Goal: Entertainment & Leisure: Browse casually

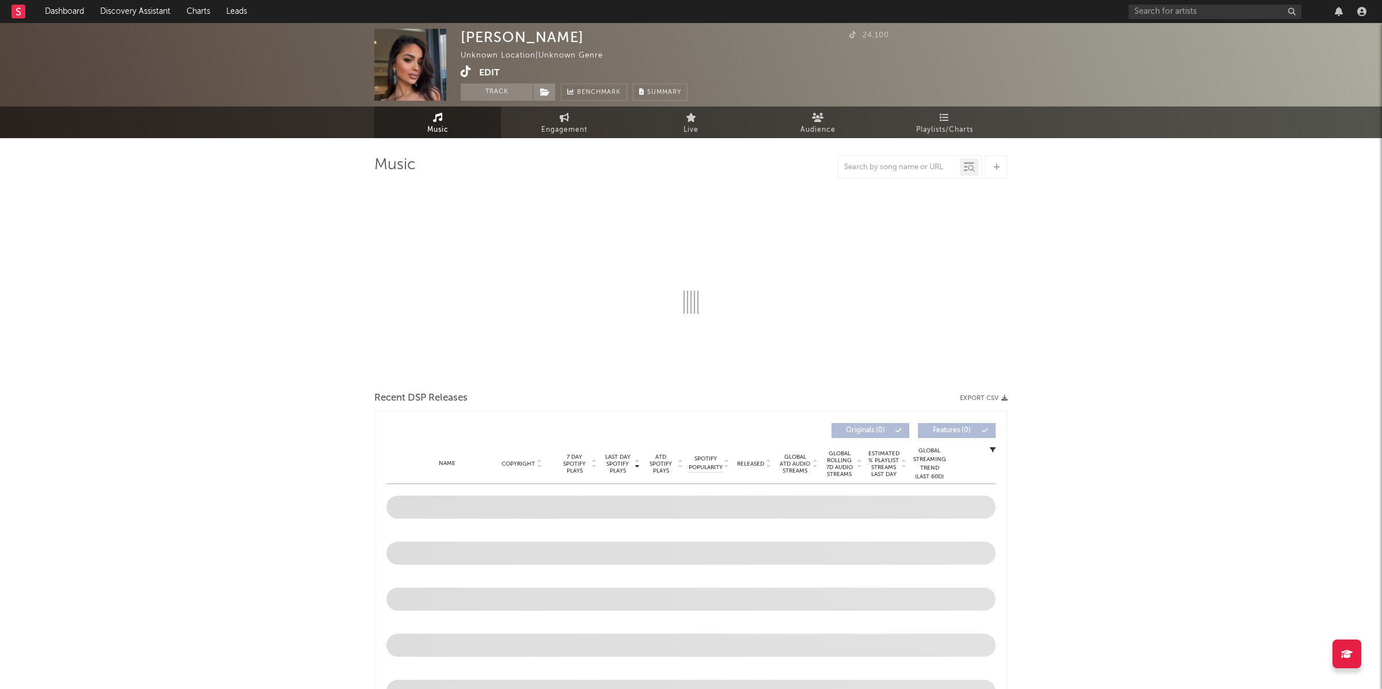
select select "1w"
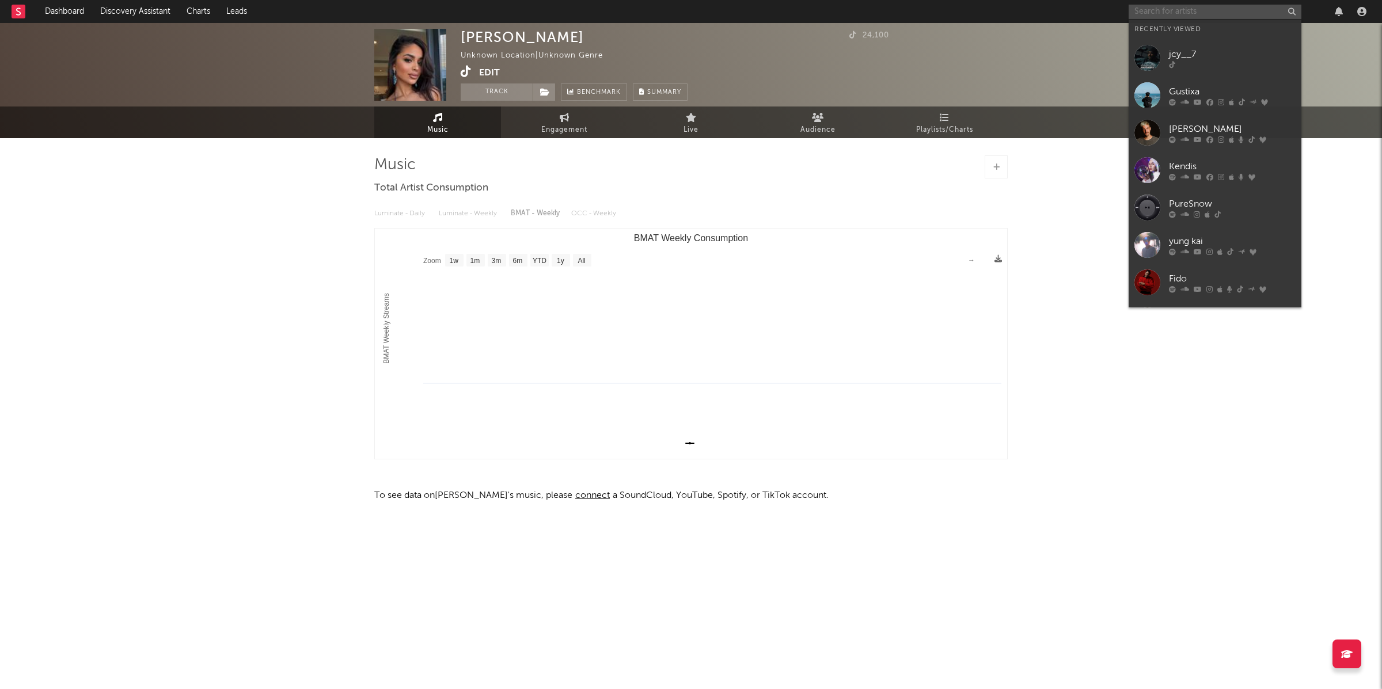
click at [1177, 14] on input "text" at bounding box center [1215, 12] width 173 height 14
click at [1205, 10] on input "text" at bounding box center [1215, 12] width 173 height 14
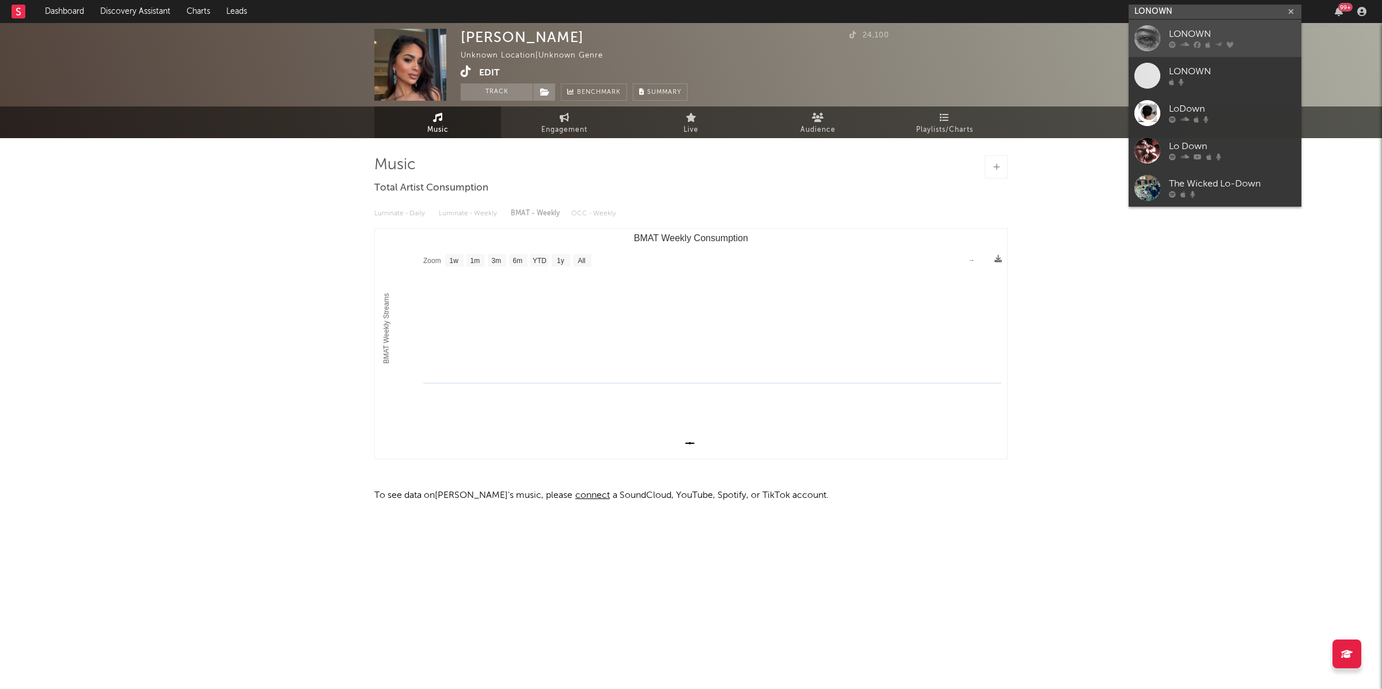
type input "LONOWN"
click at [1210, 32] on div "LONOWN" at bounding box center [1232, 35] width 127 height 14
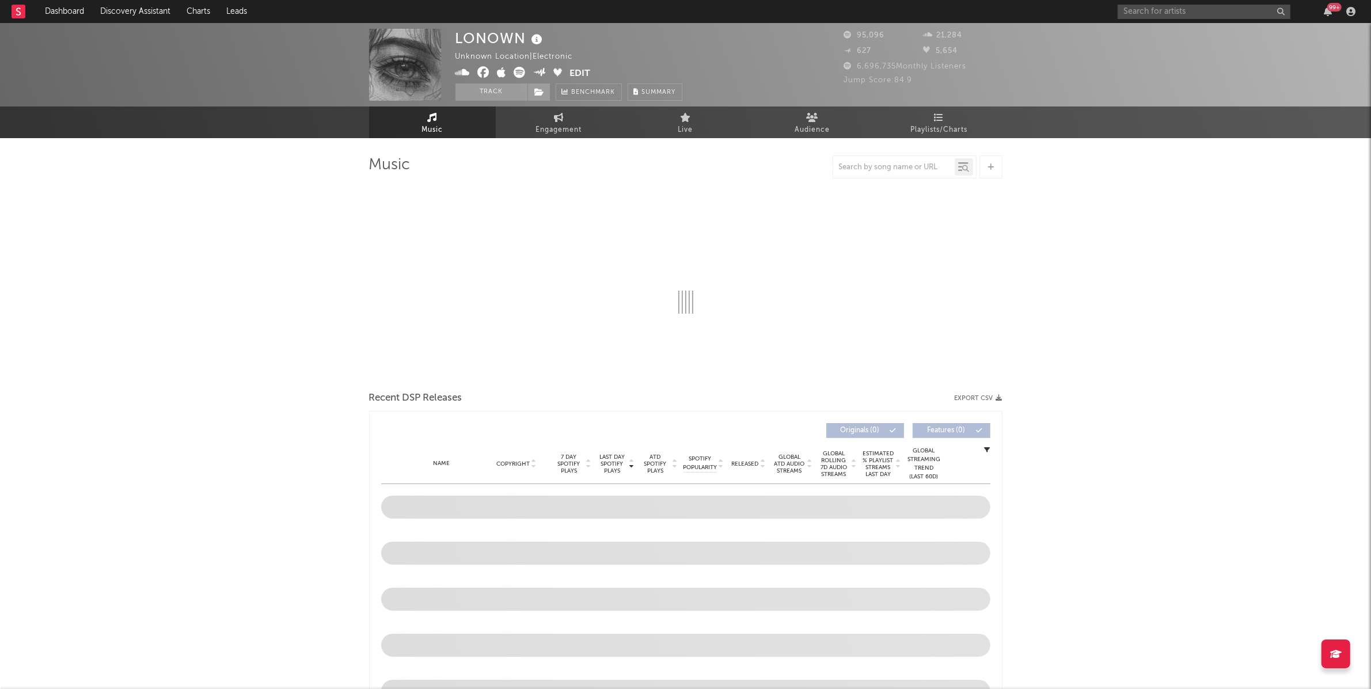
select select "6m"
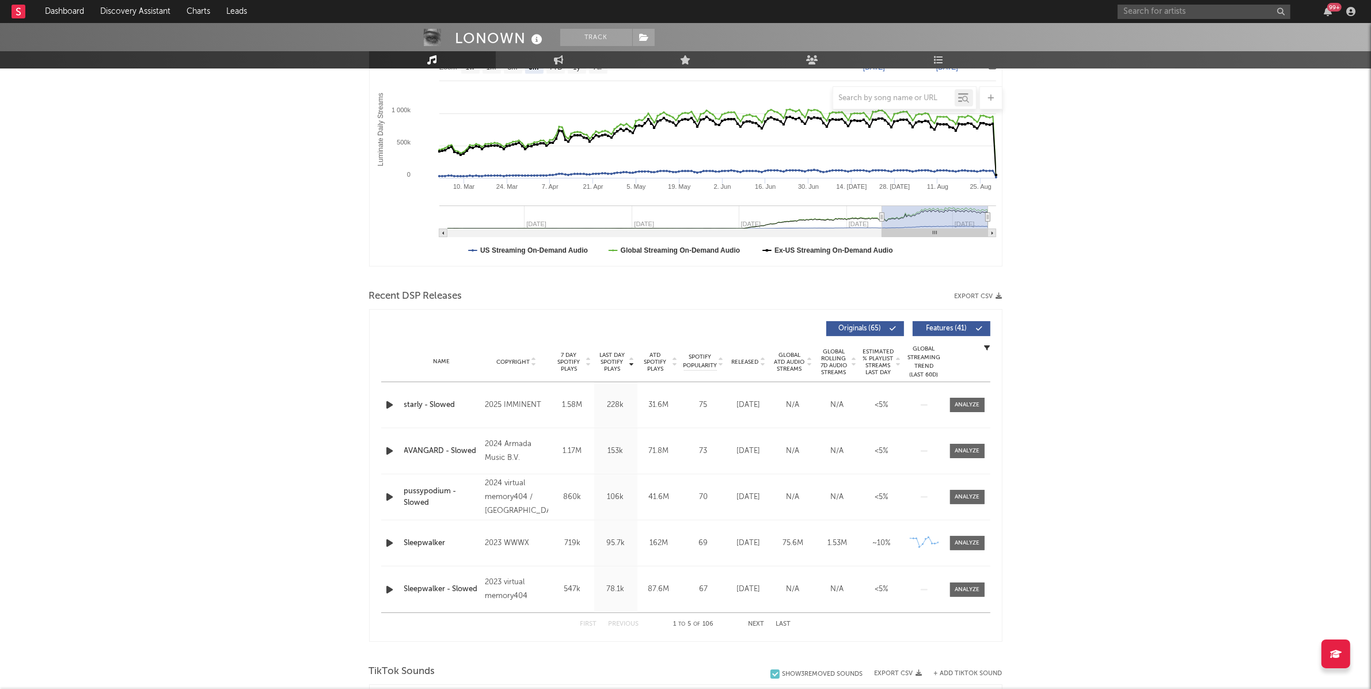
scroll to position [194, 0]
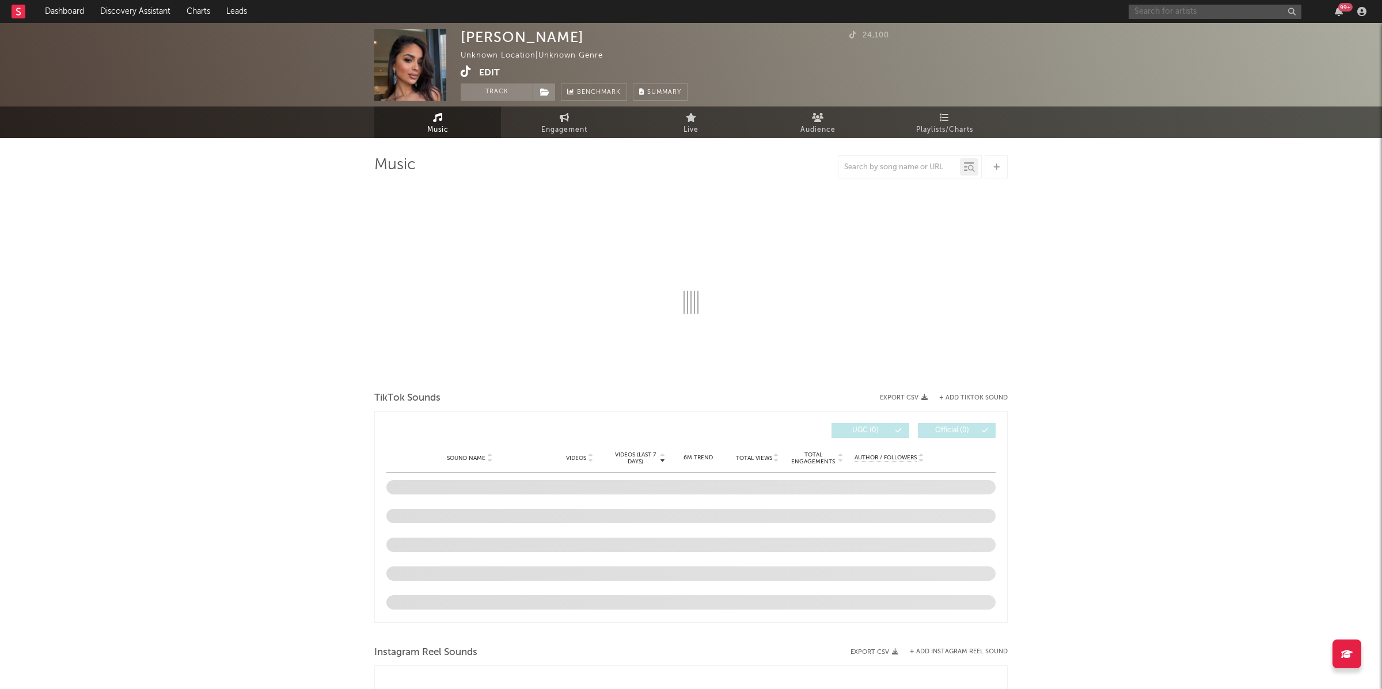
select select "1w"
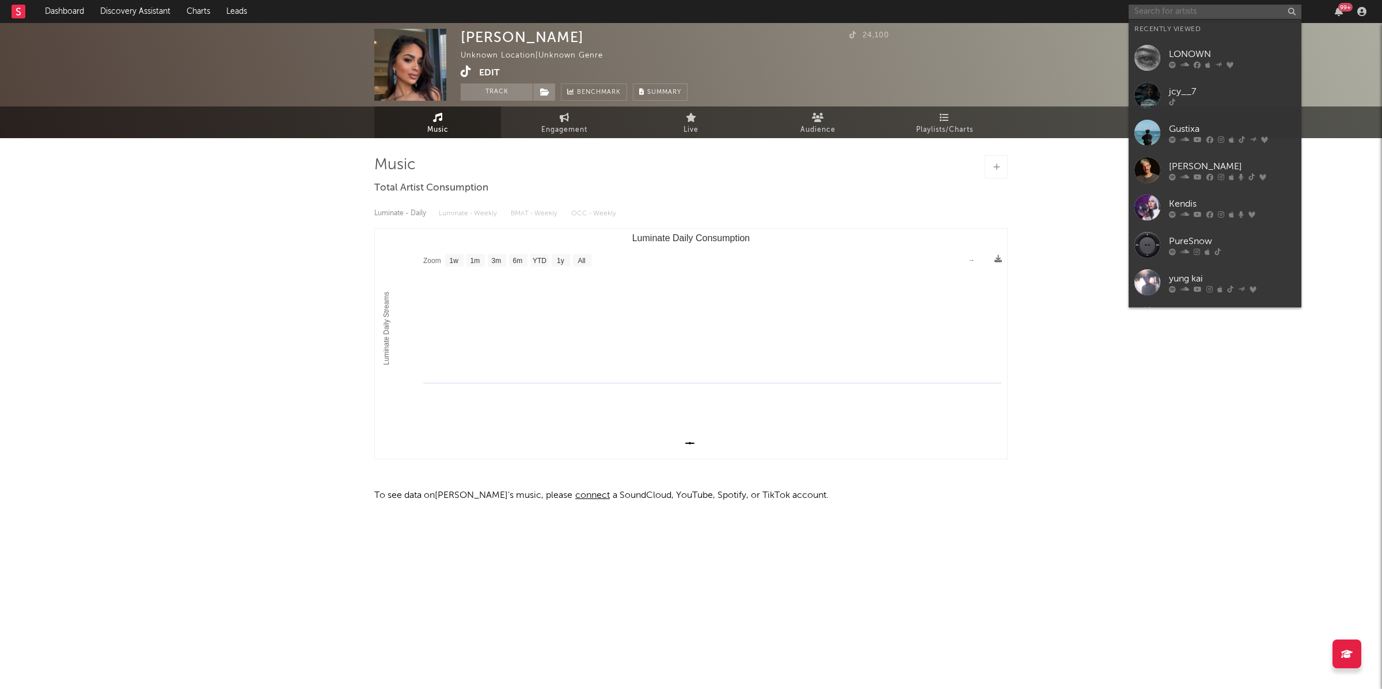
click at [1193, 11] on input "text" at bounding box center [1215, 12] width 173 height 14
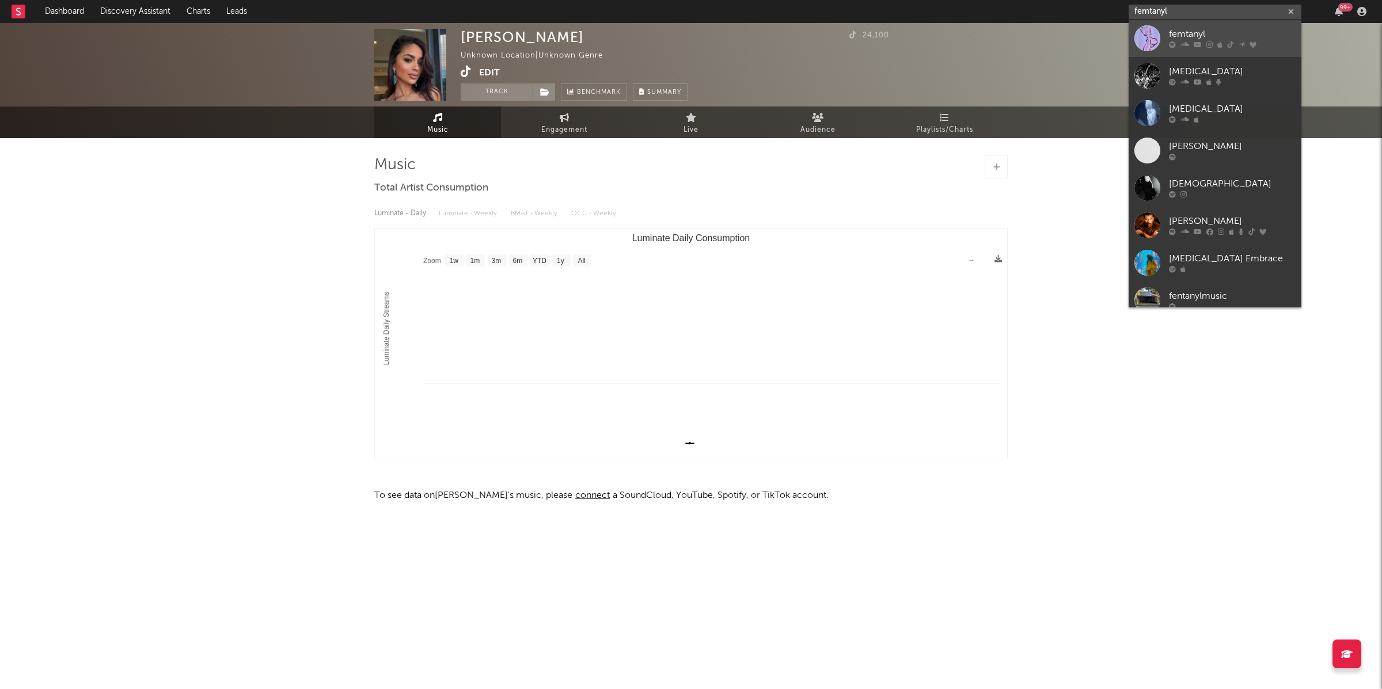
type input "femtanyl"
click at [1197, 36] on div "femtanyl" at bounding box center [1232, 35] width 127 height 14
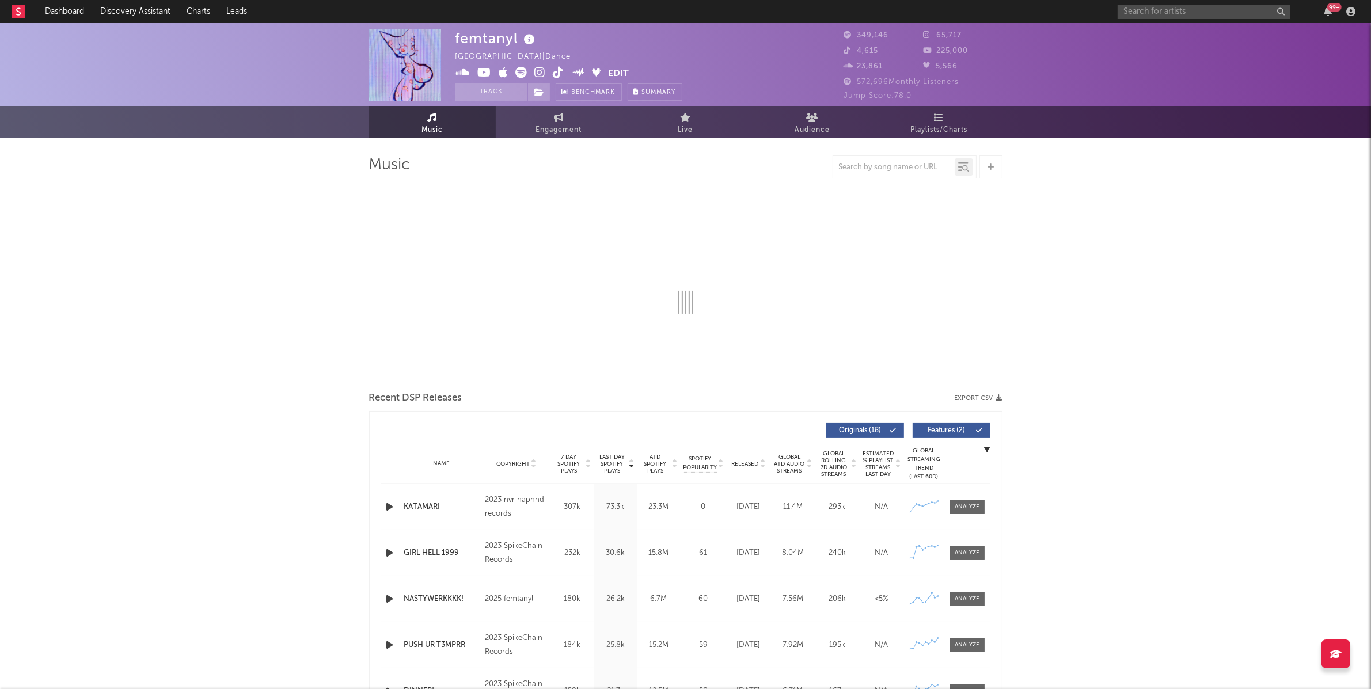
select select "6m"
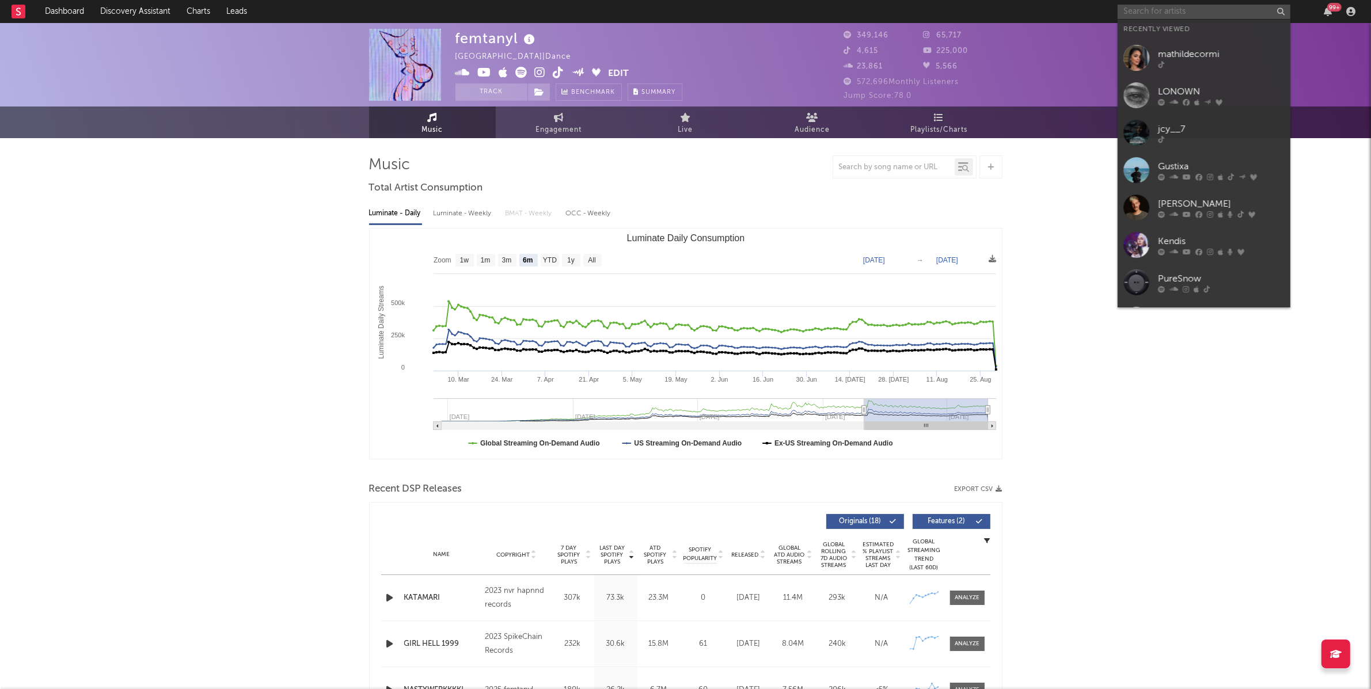
click at [1141, 14] on input "text" at bounding box center [1204, 12] width 173 height 14
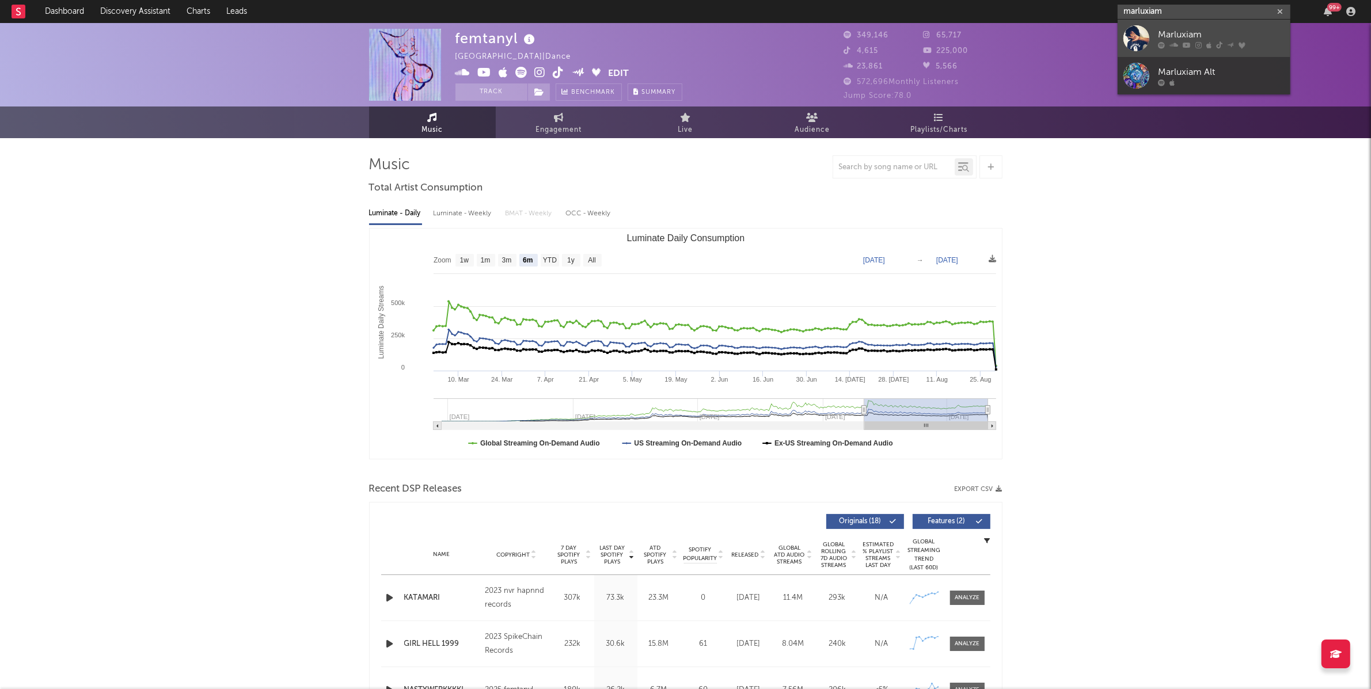
type input "marluxiam"
click at [1205, 31] on div "Marluxiam" at bounding box center [1221, 35] width 127 height 14
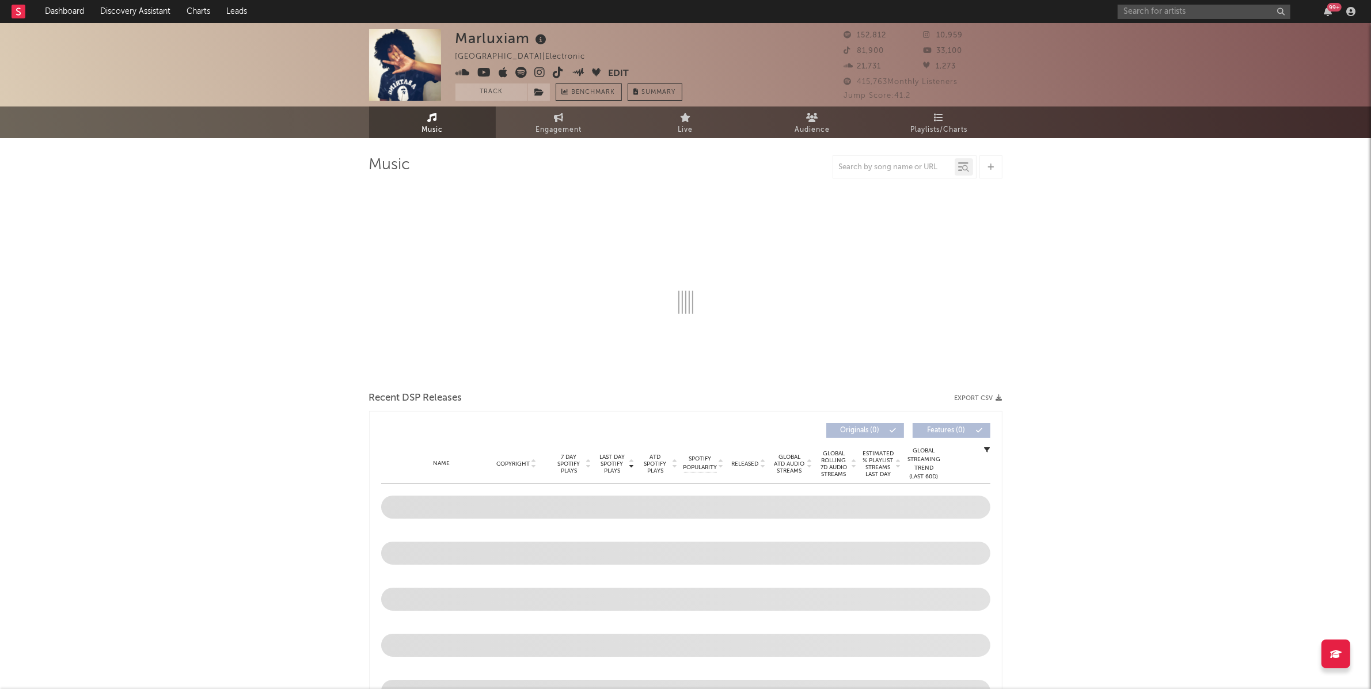
select select "6m"
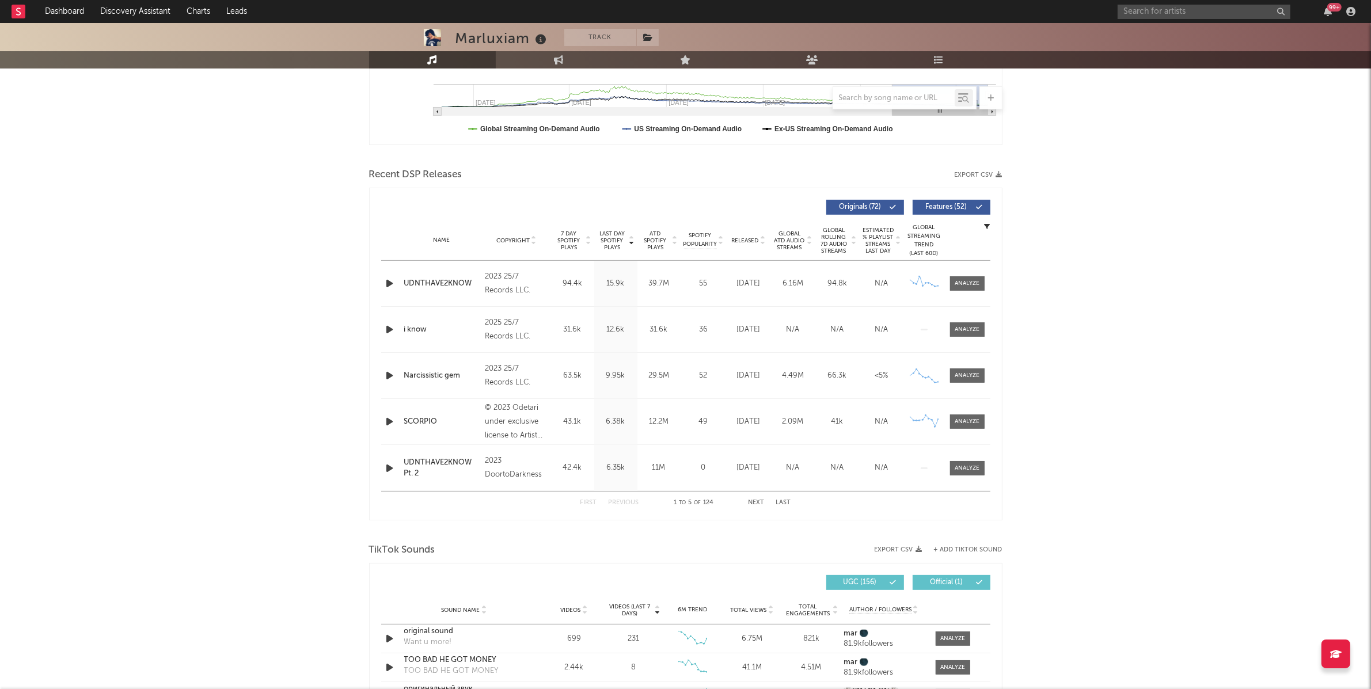
scroll to position [323, 0]
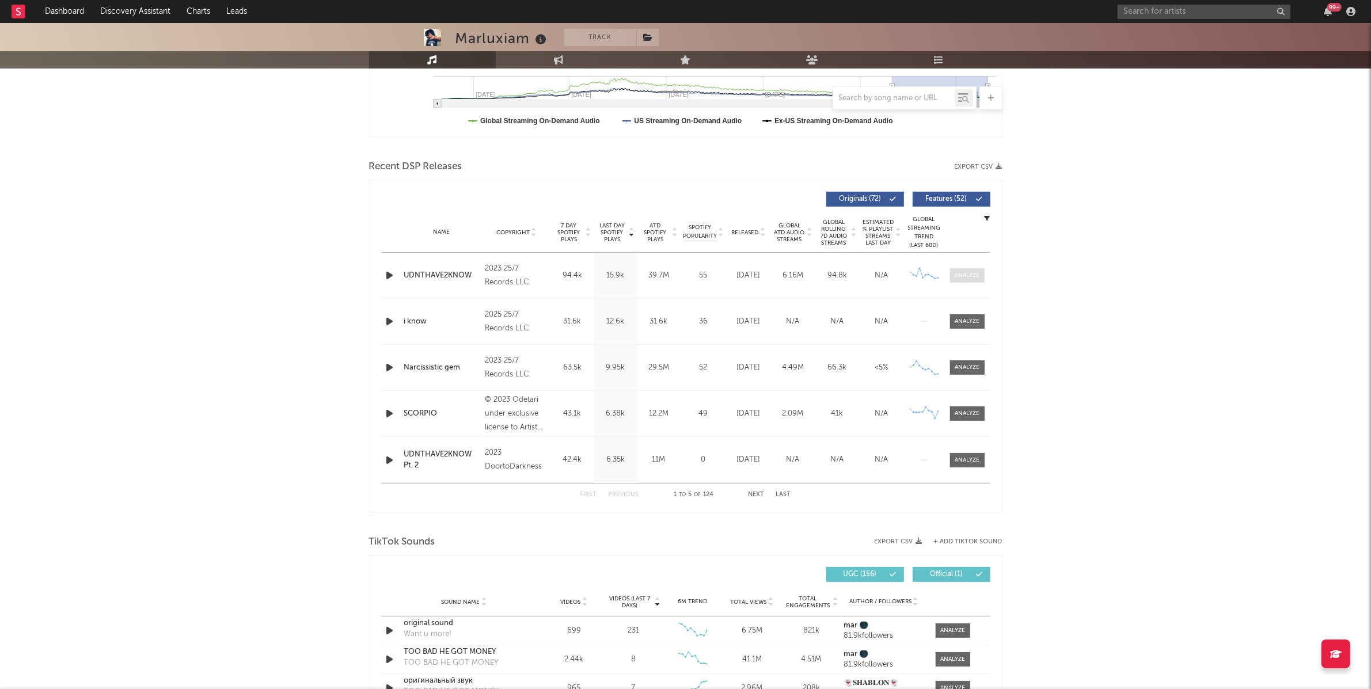
click at [970, 274] on div at bounding box center [967, 275] width 25 height 9
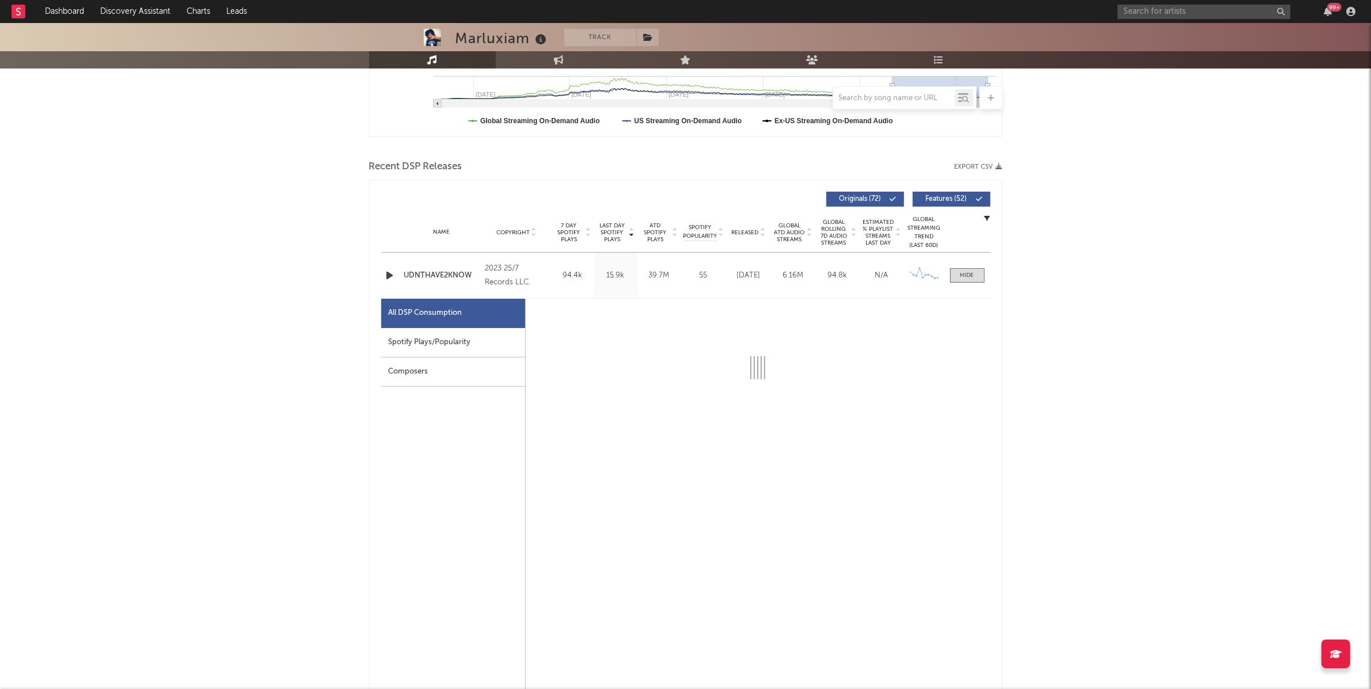
select select "6m"
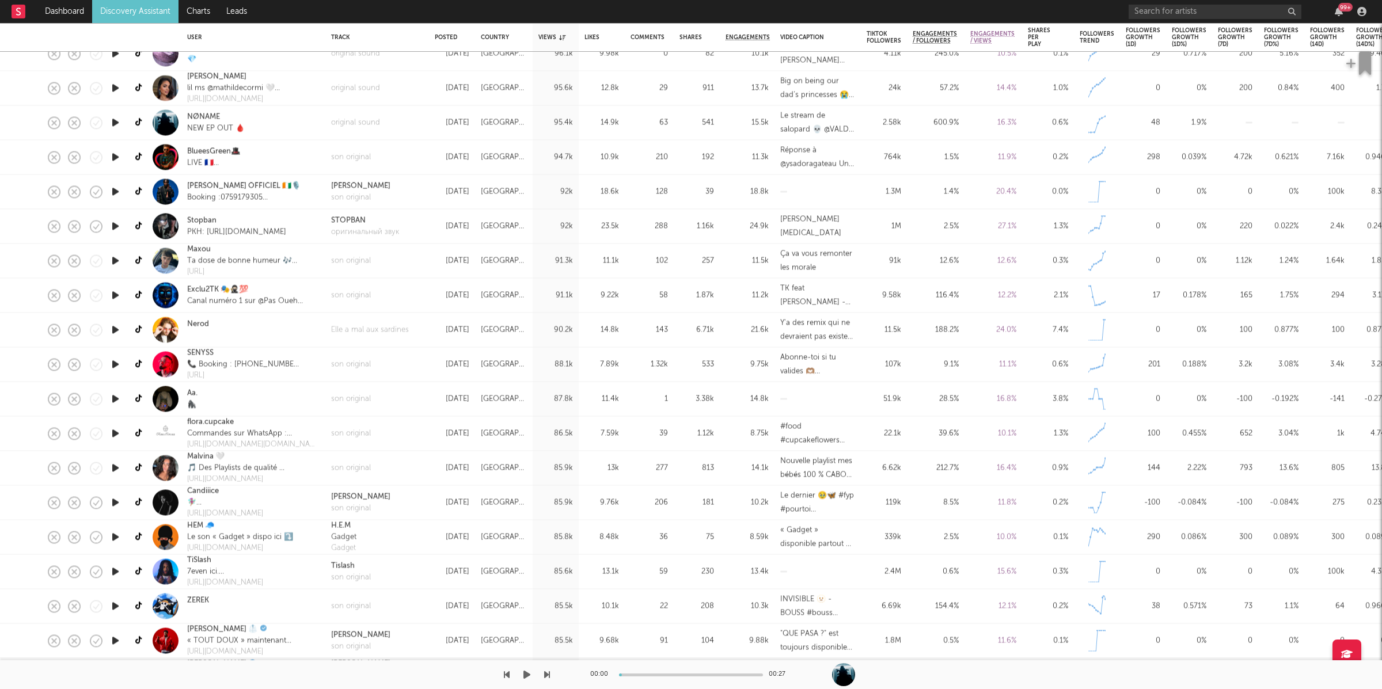
click at [526, 676] on icon "button" at bounding box center [527, 674] width 7 height 9
click at [547, 672] on icon "button" at bounding box center [547, 674] width 6 height 9
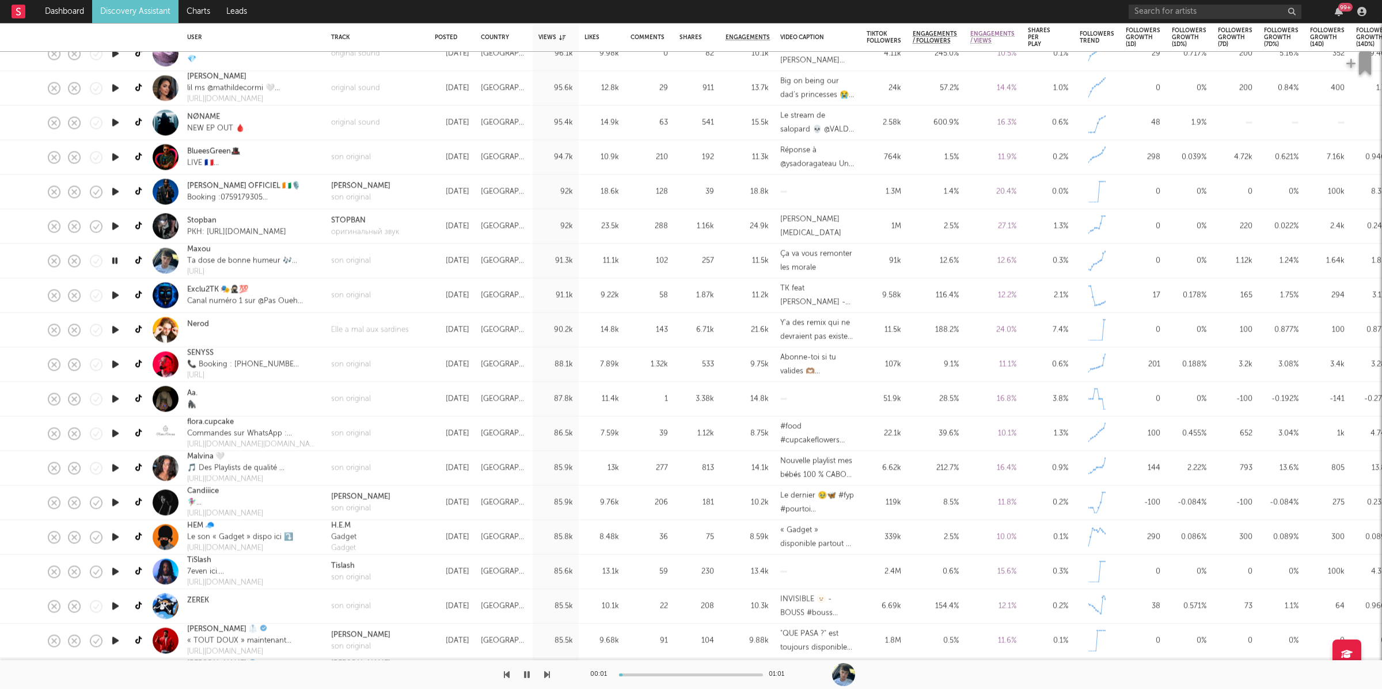
click at [547, 672] on icon "button" at bounding box center [547, 674] width 6 height 9
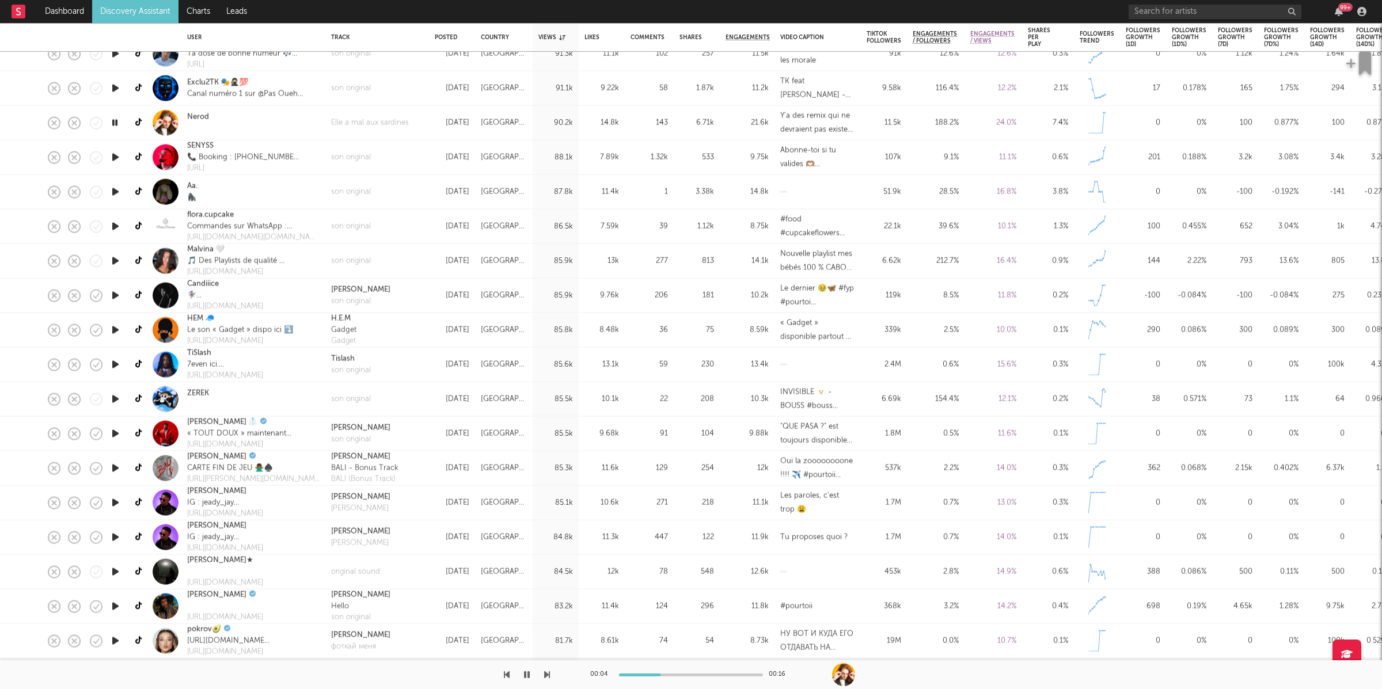
click at [546, 673] on icon "button" at bounding box center [547, 674] width 6 height 9
click at [529, 674] on icon "button" at bounding box center [527, 674] width 6 height 9
click at [526, 678] on icon "button" at bounding box center [527, 674] width 7 height 9
click at [546, 674] on icon "button" at bounding box center [547, 674] width 6 height 9
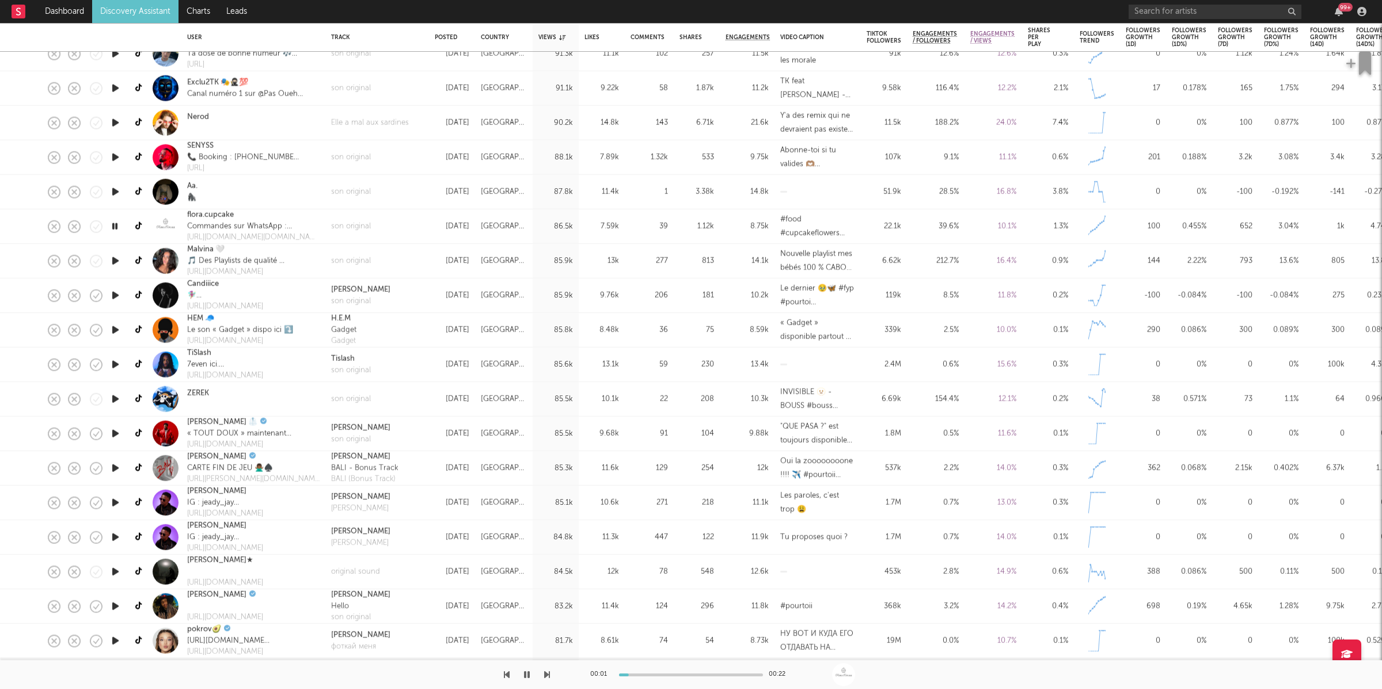
click at [546, 674] on icon "button" at bounding box center [547, 674] width 6 height 9
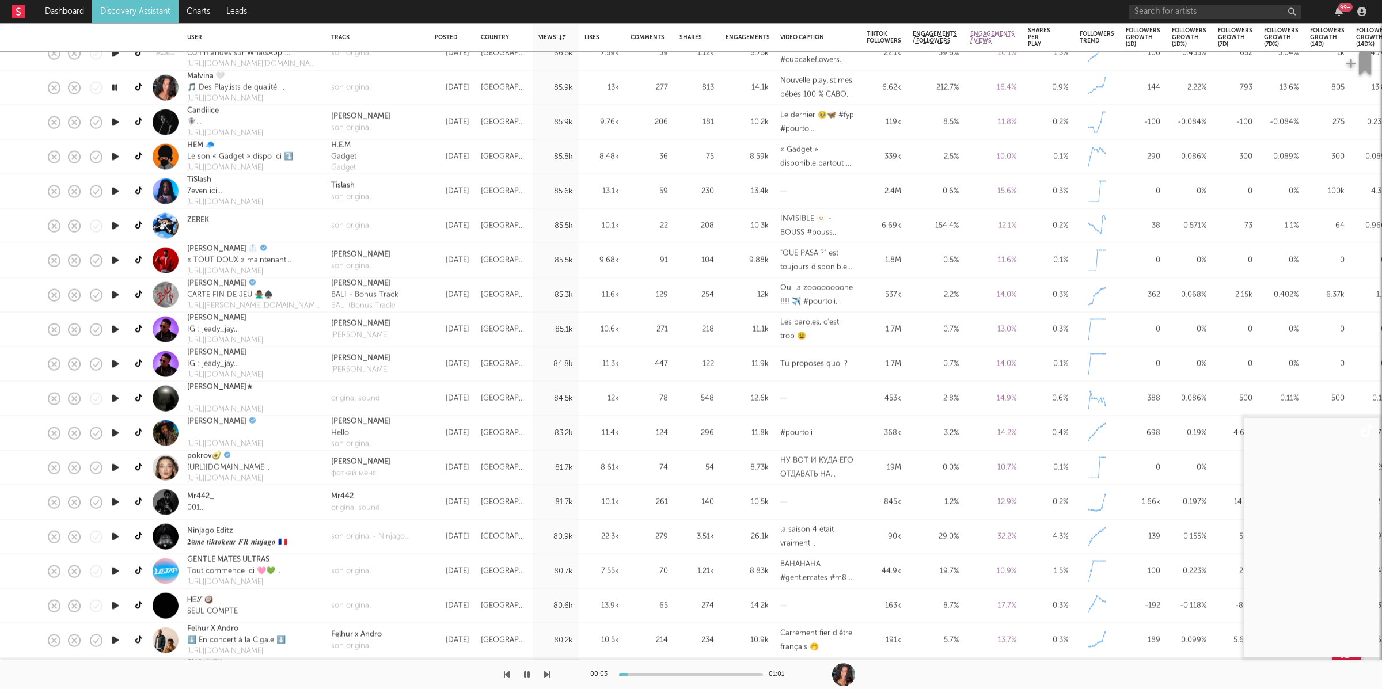
click at [548, 673] on icon "button" at bounding box center [547, 674] width 6 height 9
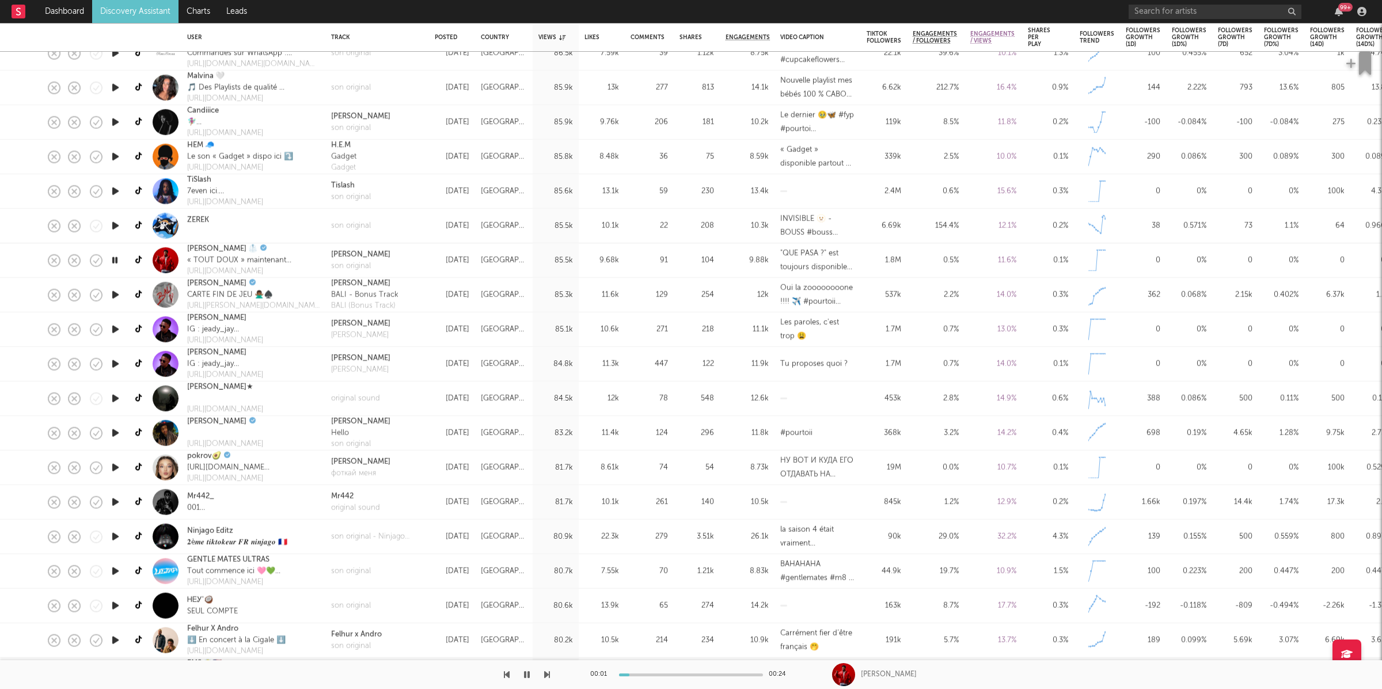
click at [548, 673] on icon "button" at bounding box center [547, 674] width 6 height 9
click at [545, 670] on icon "button" at bounding box center [547, 674] width 6 height 9
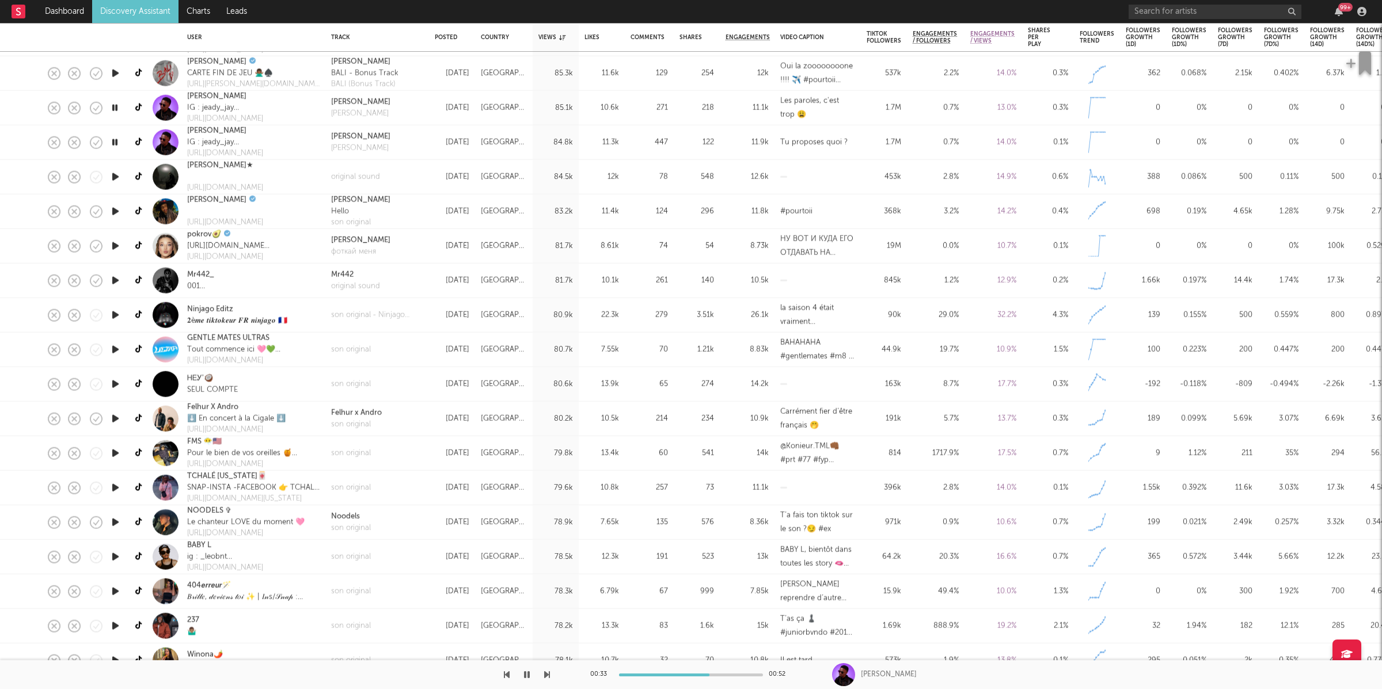
click at [548, 674] on icon "button" at bounding box center [547, 674] width 6 height 9
click at [373, 285] on div "original sound" at bounding box center [355, 286] width 49 height 12
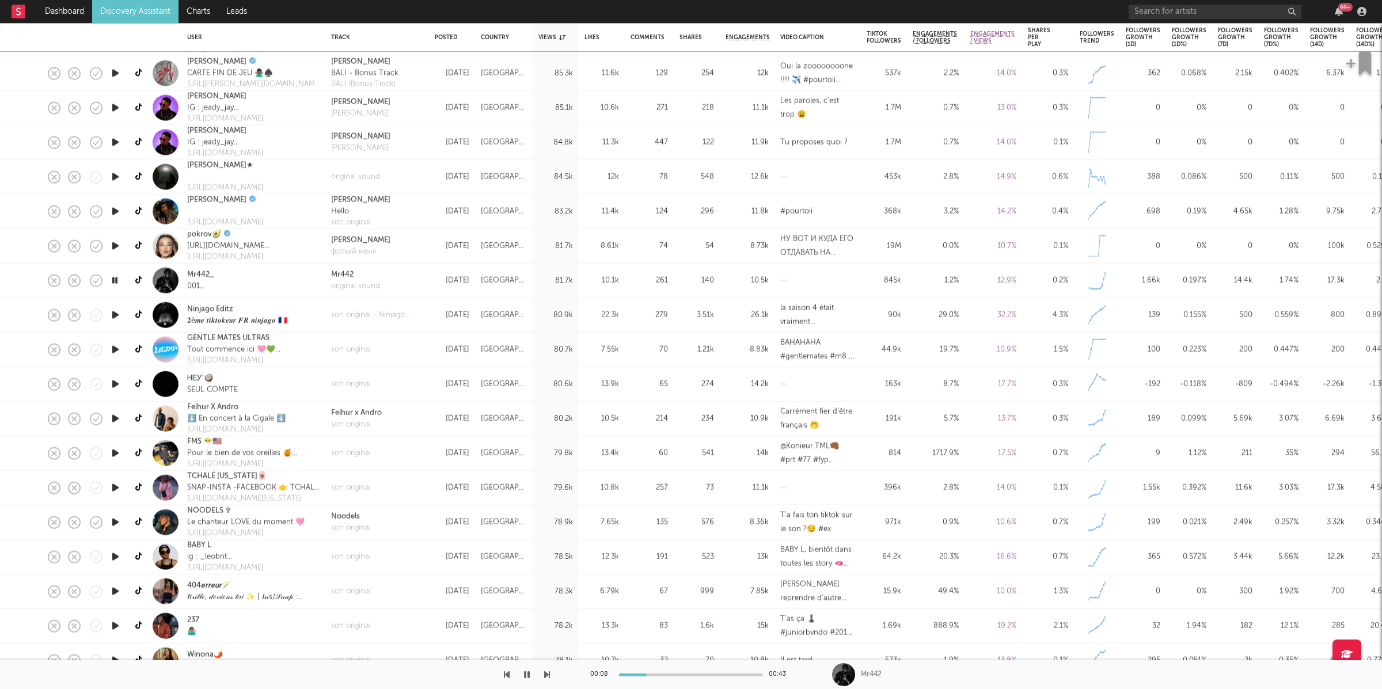
click at [547, 677] on icon "button" at bounding box center [547, 674] width 6 height 9
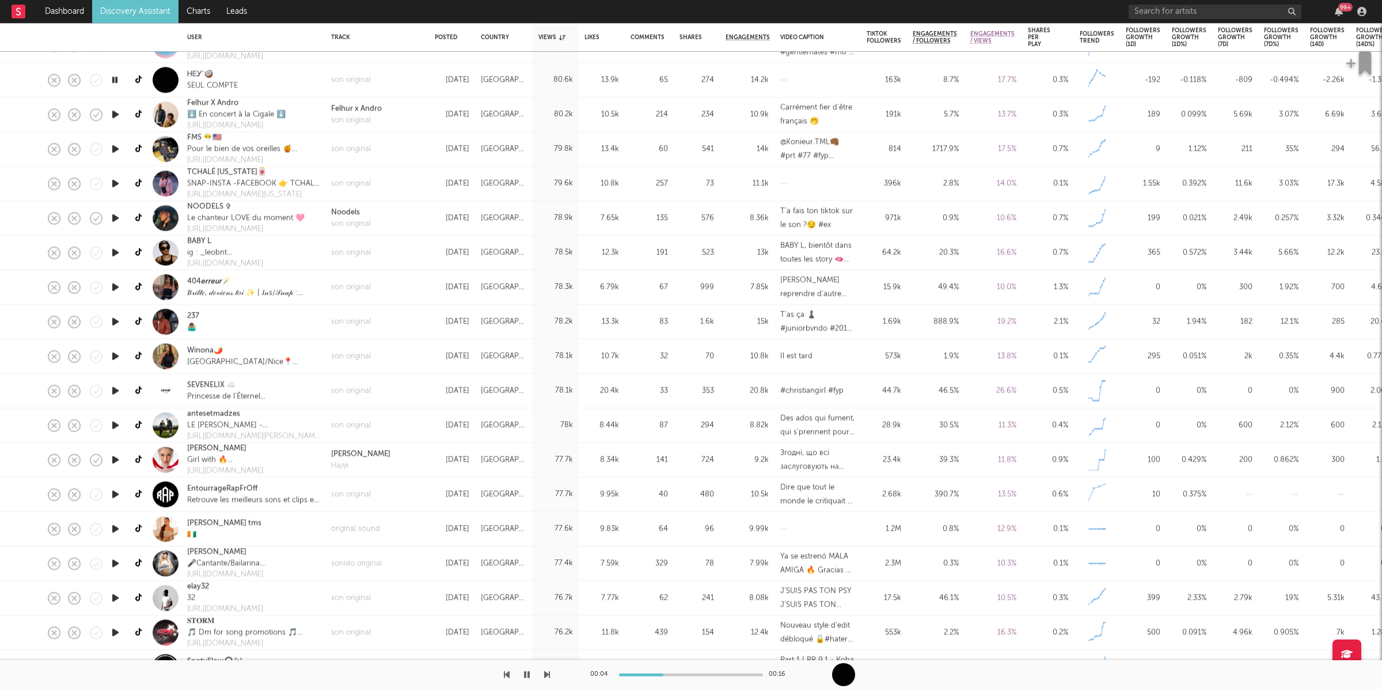
click at [547, 670] on icon "button" at bounding box center [547, 674] width 6 height 9
click at [530, 669] on button "button" at bounding box center [527, 675] width 12 height 29
click at [529, 674] on icon "button" at bounding box center [527, 674] width 7 height 9
click at [548, 676] on icon "button" at bounding box center [547, 674] width 6 height 9
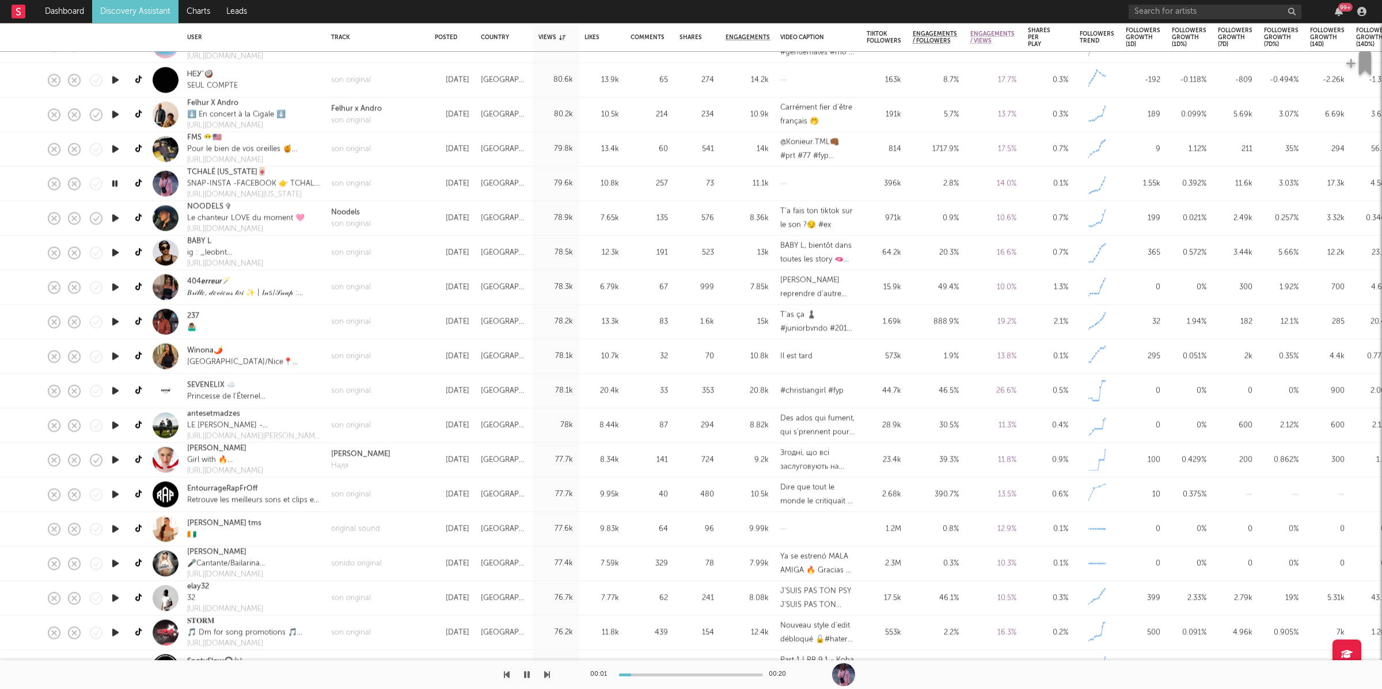
click at [548, 676] on icon "button" at bounding box center [547, 674] width 6 height 9
click at [357, 221] on div "son original" at bounding box center [351, 224] width 40 height 12
click at [544, 671] on icon "button" at bounding box center [547, 674] width 6 height 9
click at [545, 670] on icon "button" at bounding box center [547, 674] width 6 height 9
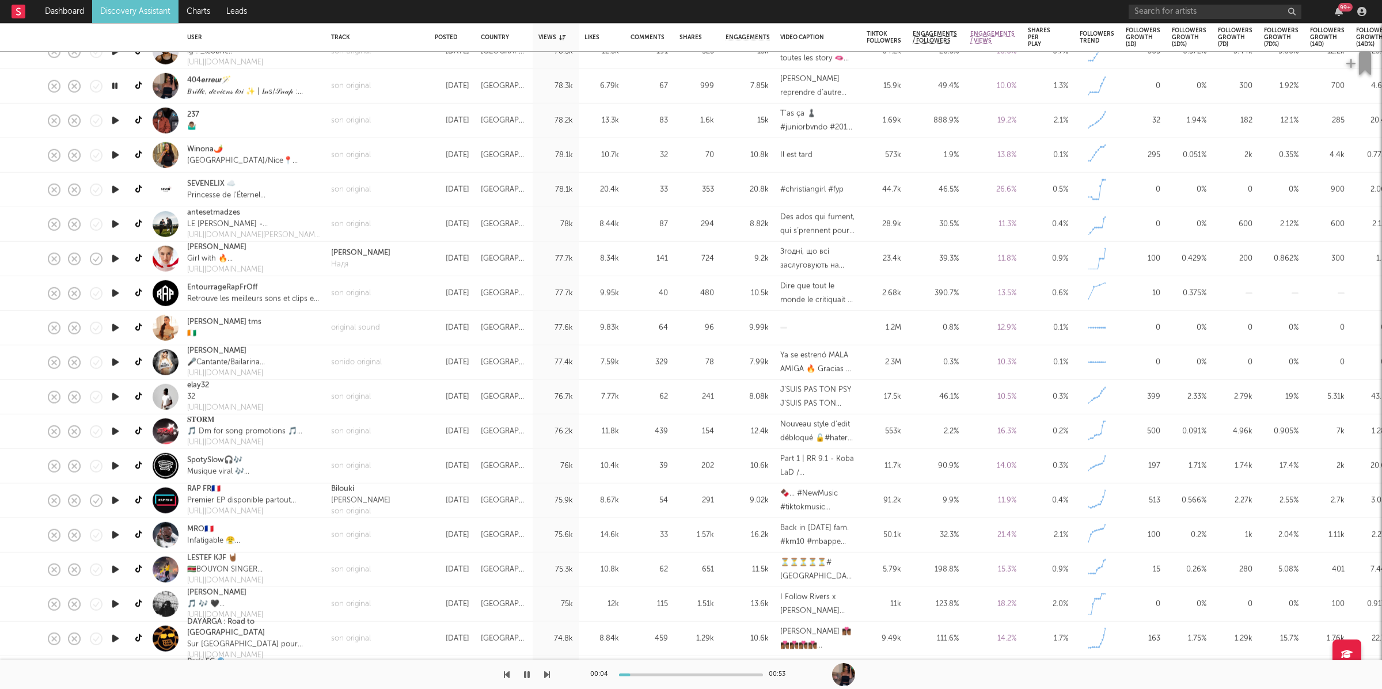
click at [543, 674] on div at bounding box center [275, 675] width 550 height 29
click at [544, 674] on icon "button" at bounding box center [547, 674] width 6 height 9
click at [525, 680] on button "button" at bounding box center [527, 675] width 12 height 29
click at [530, 676] on icon "button" at bounding box center [527, 674] width 7 height 9
click at [549, 673] on icon "button" at bounding box center [547, 674] width 6 height 9
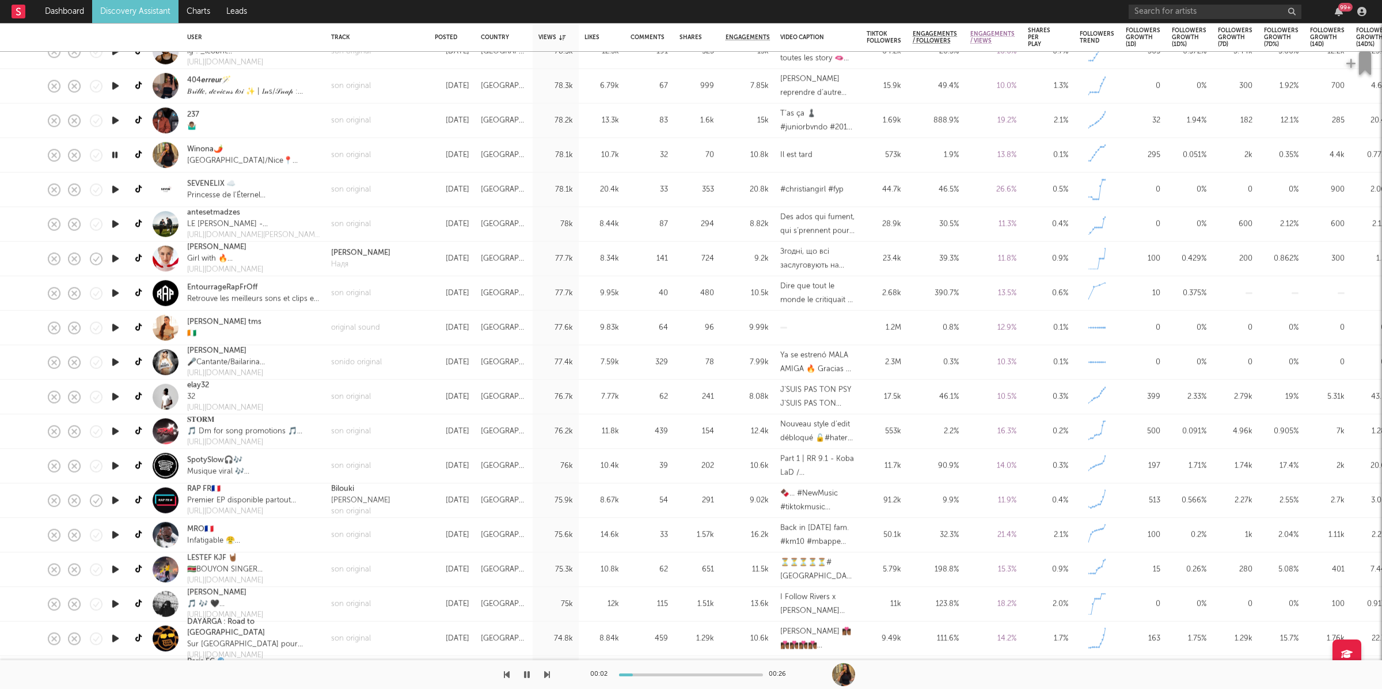
click at [548, 673] on icon "button" at bounding box center [547, 674] width 6 height 9
click at [547, 674] on icon "button" at bounding box center [547, 674] width 6 height 9
click at [506, 677] on icon "button" at bounding box center [507, 674] width 6 height 9
click at [335, 226] on div "son original" at bounding box center [351, 224] width 40 height 12
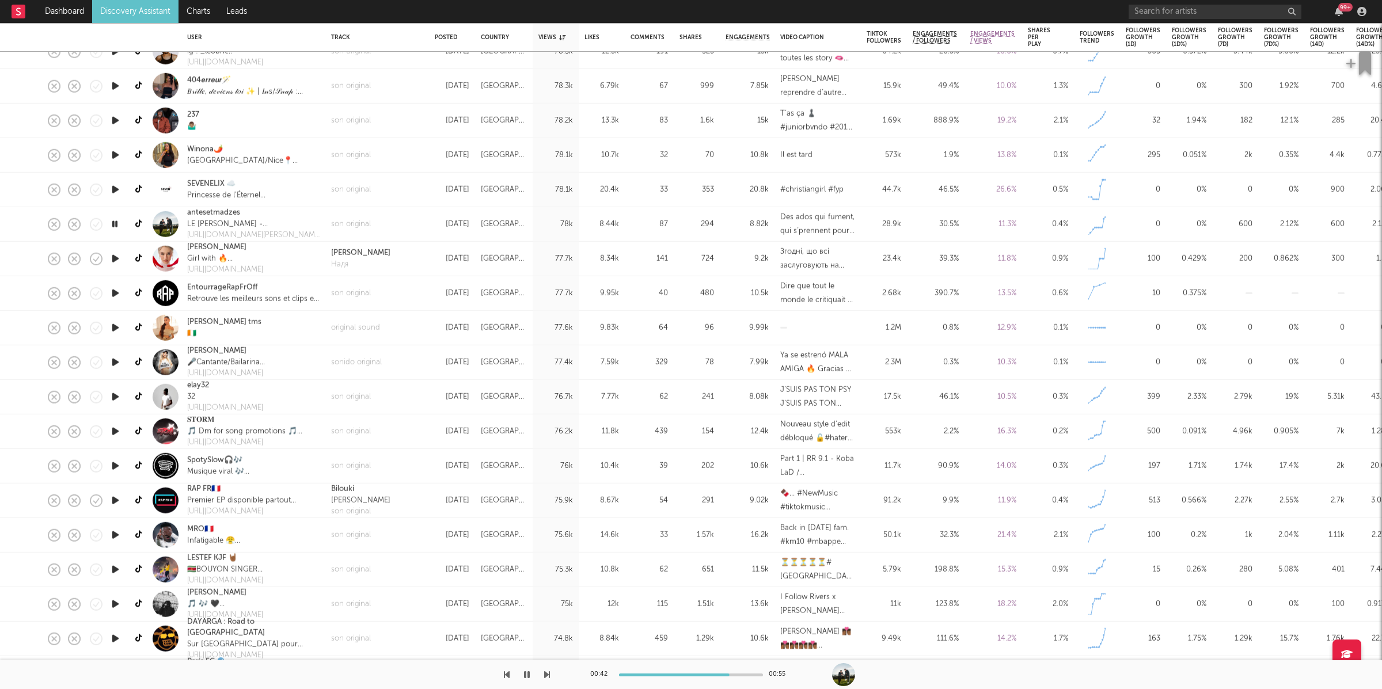
click at [116, 222] on icon "button" at bounding box center [114, 224] width 11 height 14
click at [526, 676] on icon "button" at bounding box center [527, 674] width 7 height 9
click at [543, 674] on div at bounding box center [275, 675] width 550 height 29
click at [546, 675] on icon "button" at bounding box center [547, 674] width 6 height 9
click at [548, 676] on icon "button" at bounding box center [547, 674] width 6 height 9
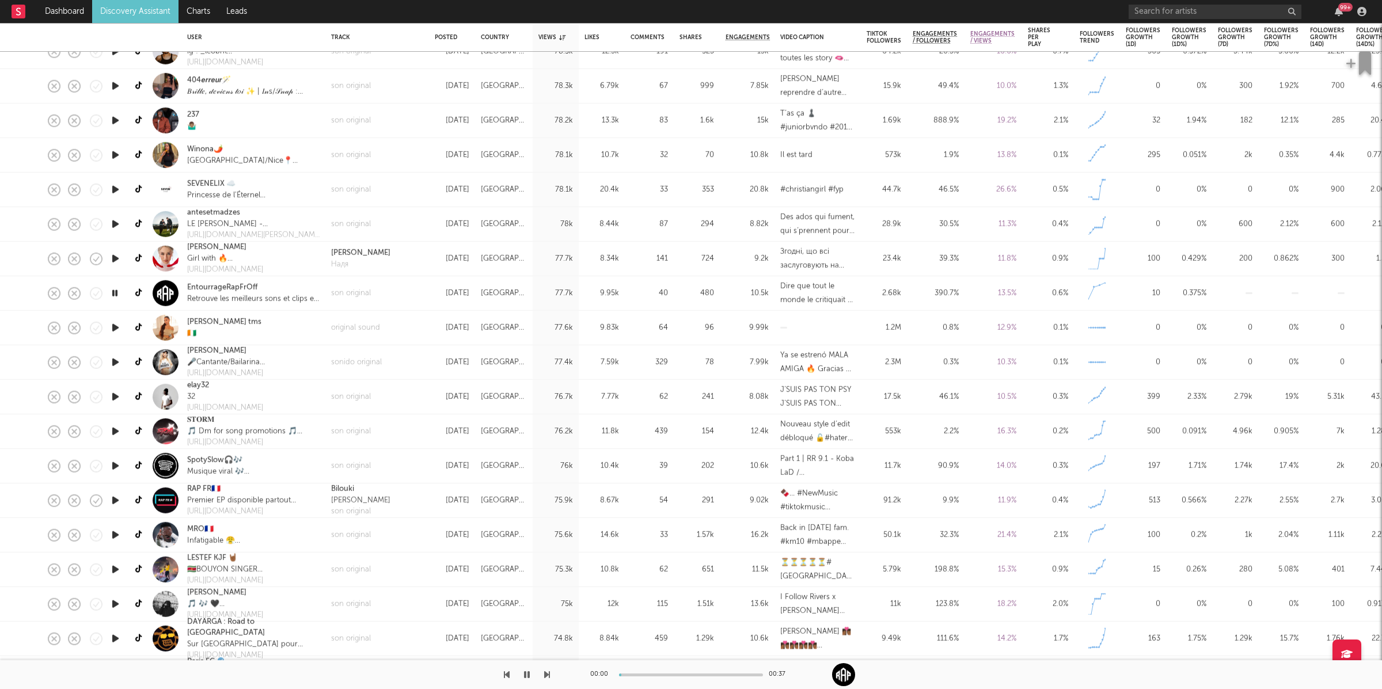
click at [548, 676] on icon "button" at bounding box center [547, 674] width 6 height 9
click at [547, 678] on icon "button" at bounding box center [547, 674] width 6 height 9
click at [548, 677] on icon "button" at bounding box center [547, 674] width 6 height 9
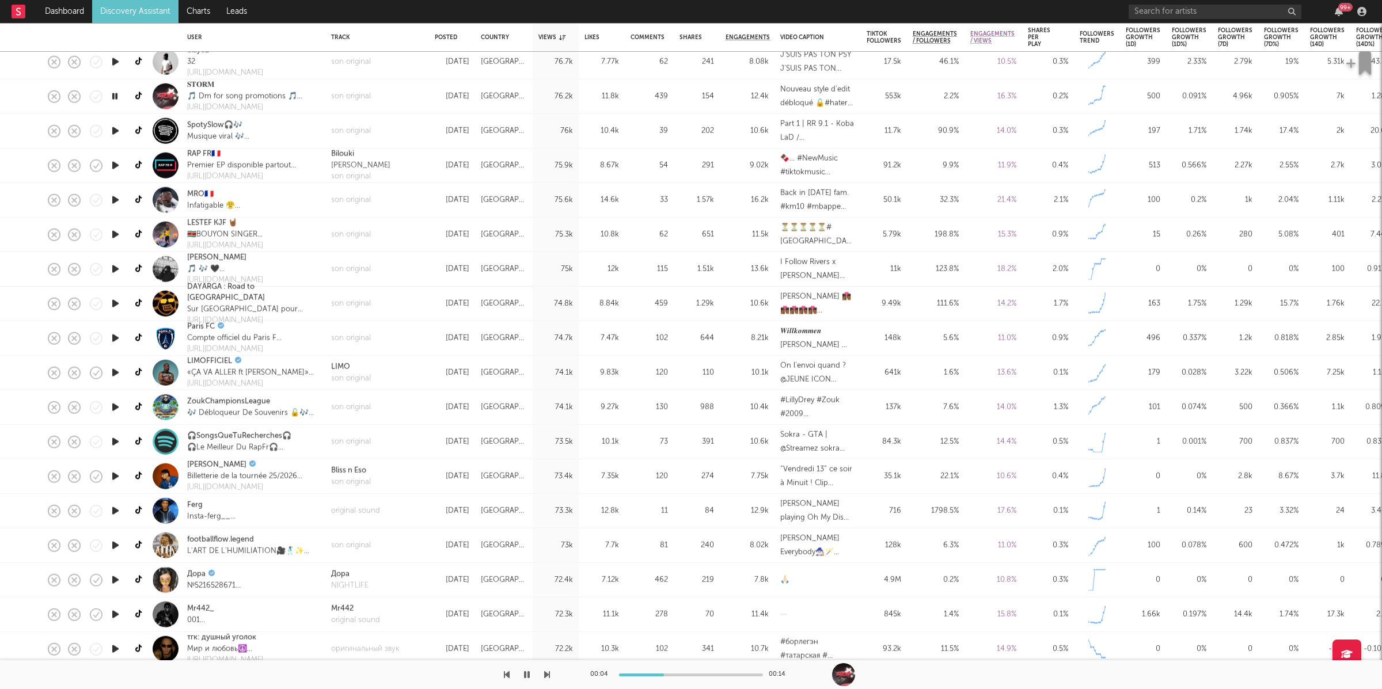
click at [551, 680] on div "00:04 00:14" at bounding box center [691, 675] width 1382 height 29
click at [547, 678] on icon "button" at bounding box center [547, 674] width 6 height 9
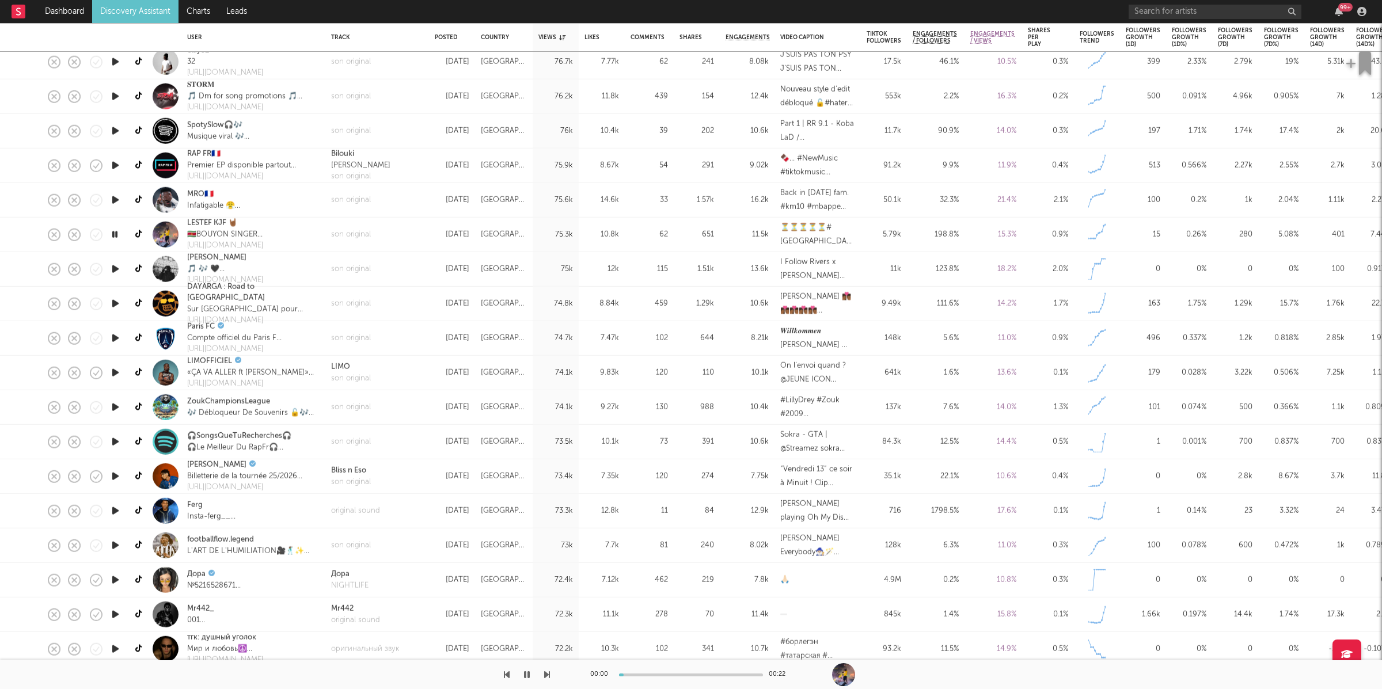
click at [547, 678] on icon "button" at bounding box center [547, 674] width 6 height 9
click at [547, 671] on icon "button" at bounding box center [547, 674] width 6 height 9
click at [548, 670] on icon "button" at bounding box center [547, 674] width 6 height 9
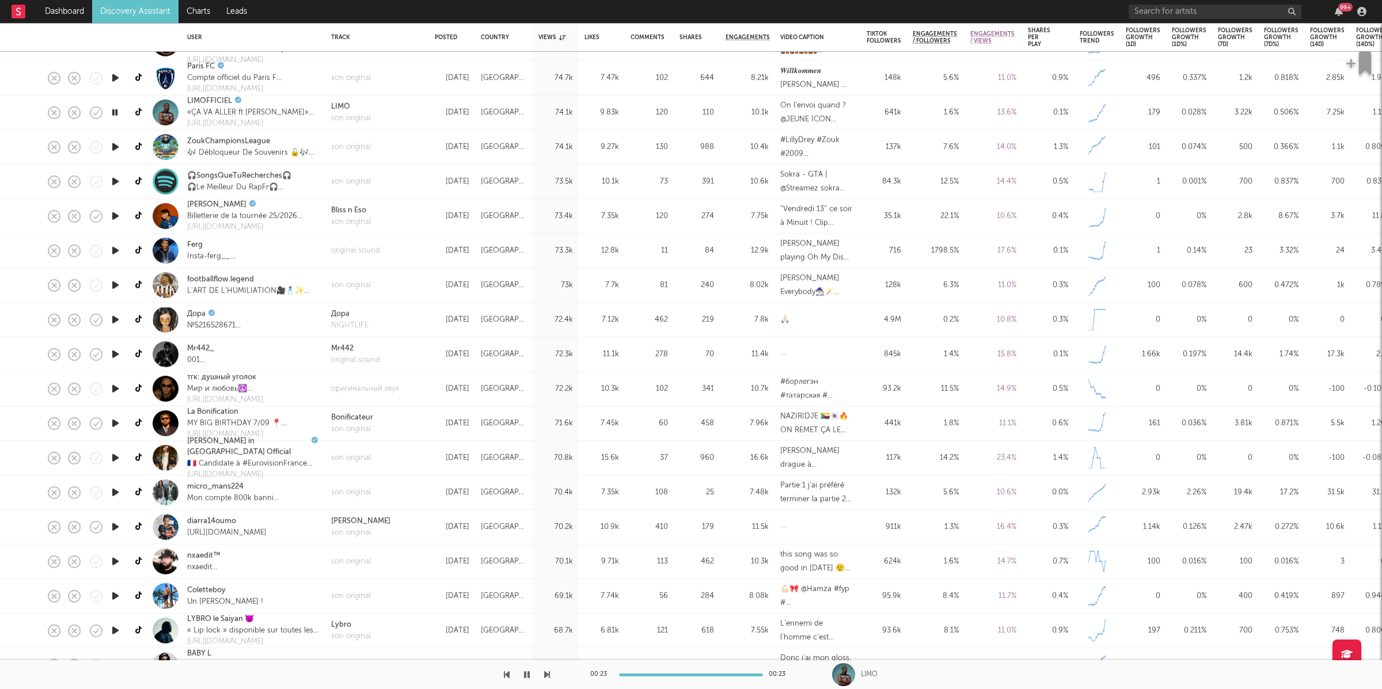
click at [548, 672] on icon "button" at bounding box center [547, 674] width 6 height 9
click at [548, 670] on icon "button" at bounding box center [547, 674] width 6 height 9
click at [548, 675] on icon "button" at bounding box center [547, 674] width 6 height 9
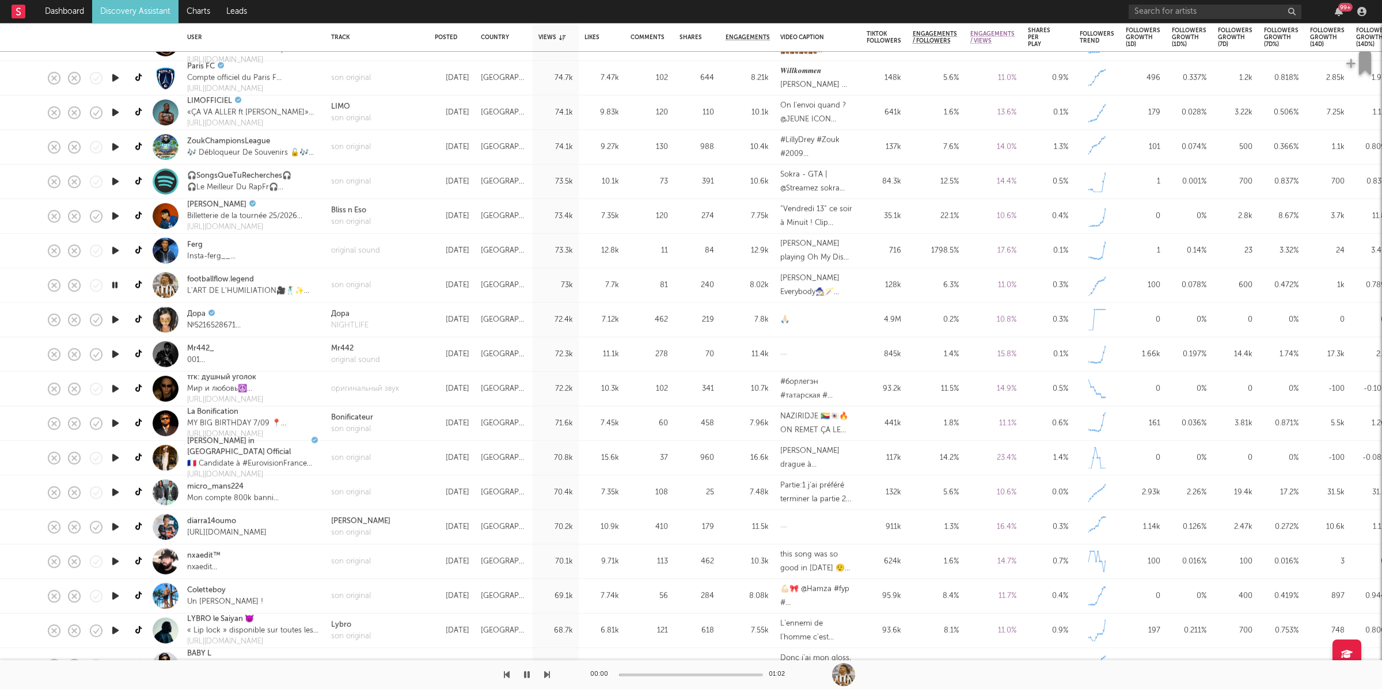
click at [548, 675] on icon "button" at bounding box center [547, 674] width 6 height 9
click at [548, 676] on icon "button" at bounding box center [547, 674] width 6 height 9
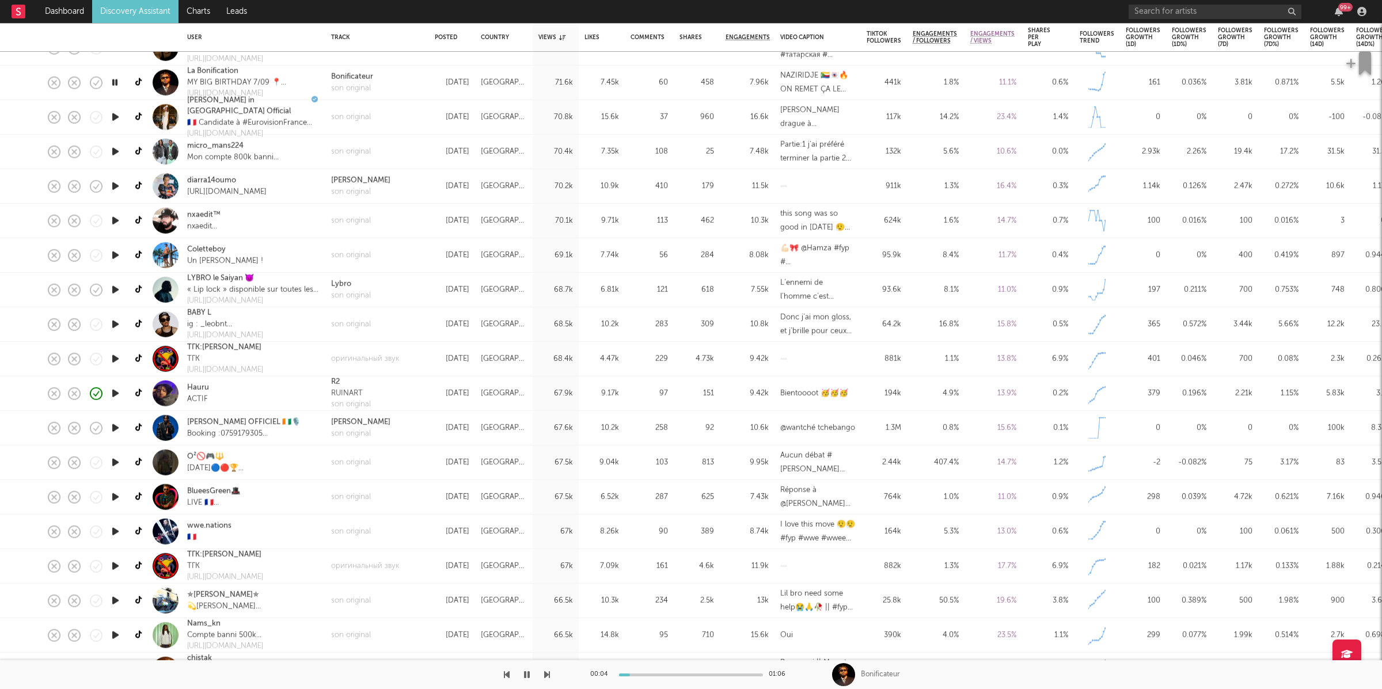
click at [548, 673] on icon "button" at bounding box center [547, 674] width 6 height 9
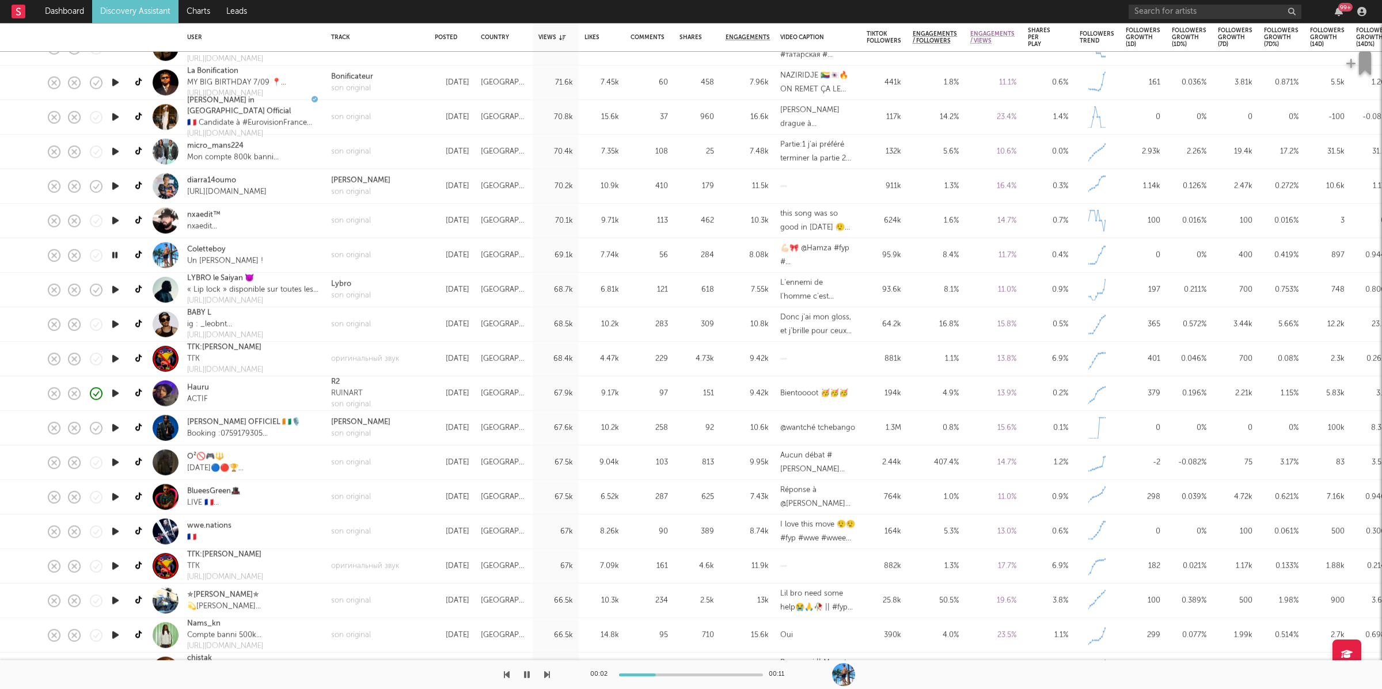
click at [548, 673] on icon "button" at bounding box center [547, 674] width 6 height 9
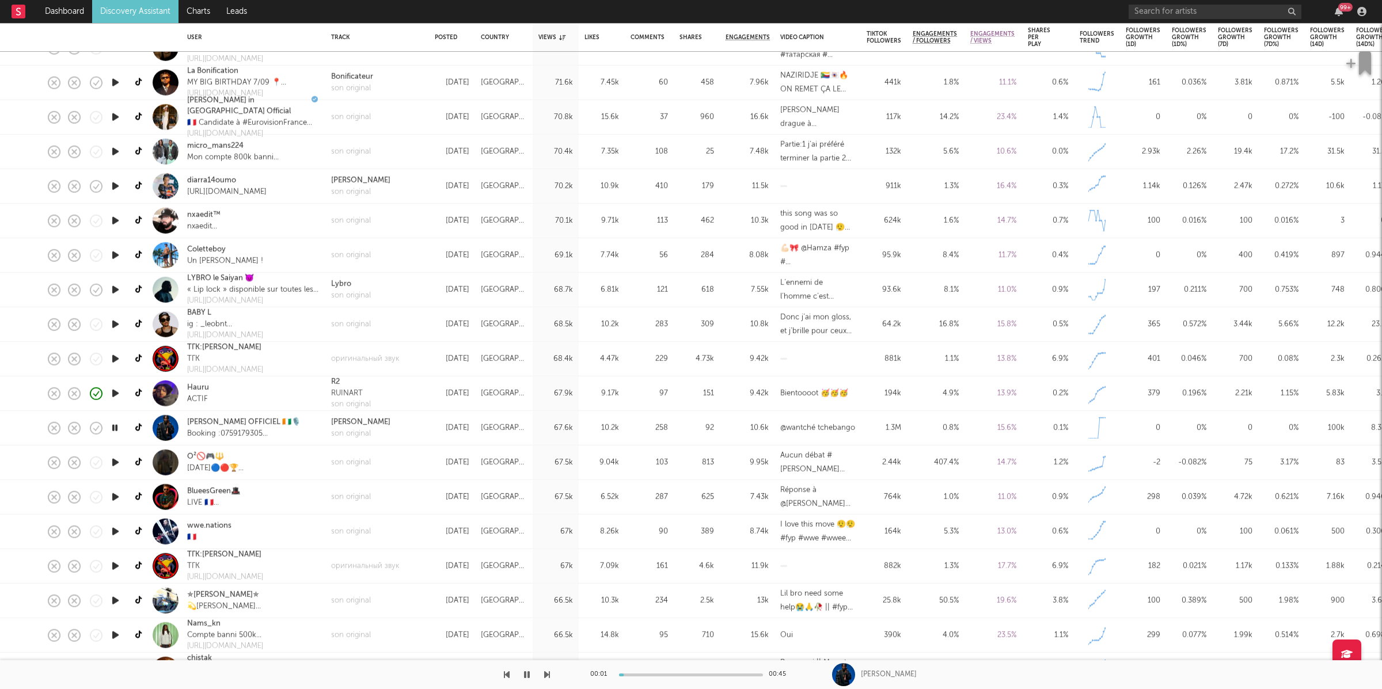
click at [548, 673] on icon "button" at bounding box center [547, 674] width 6 height 9
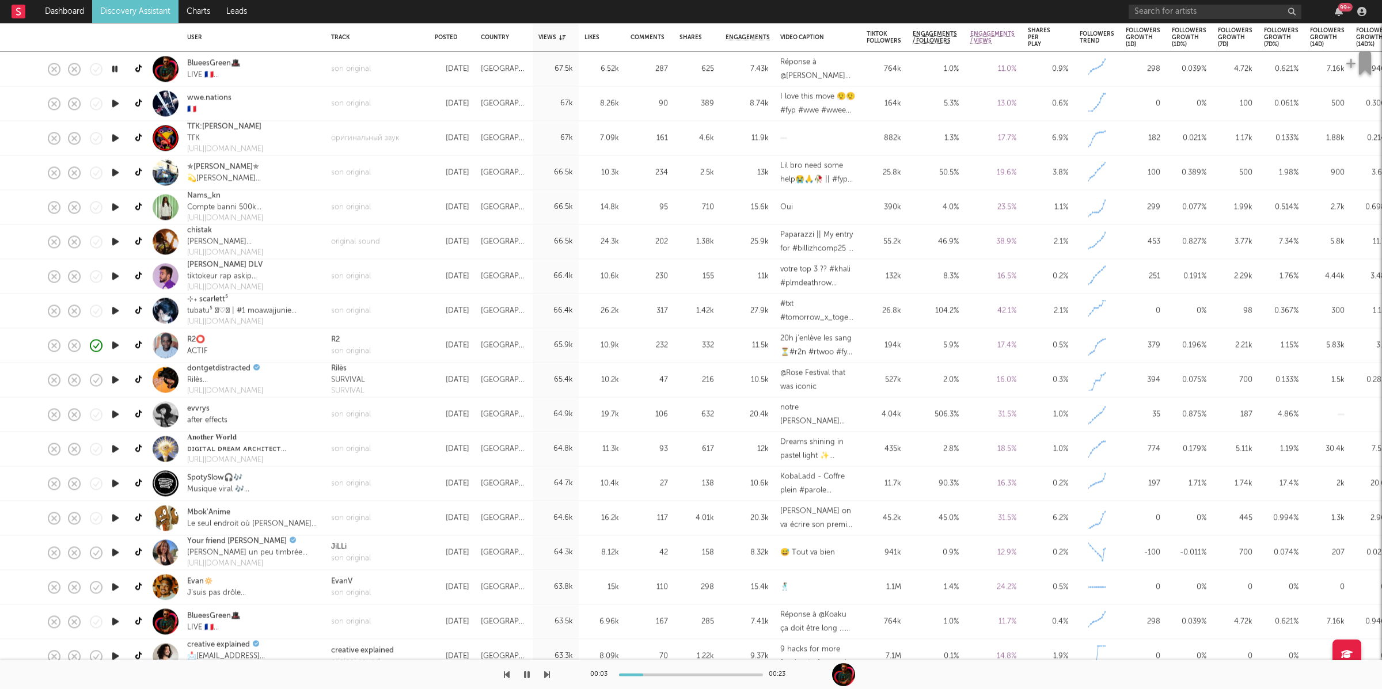
click at [549, 674] on icon "button" at bounding box center [547, 674] width 6 height 9
click at [549, 673] on icon "button" at bounding box center [547, 674] width 6 height 9
click at [549, 672] on icon "button" at bounding box center [547, 674] width 6 height 9
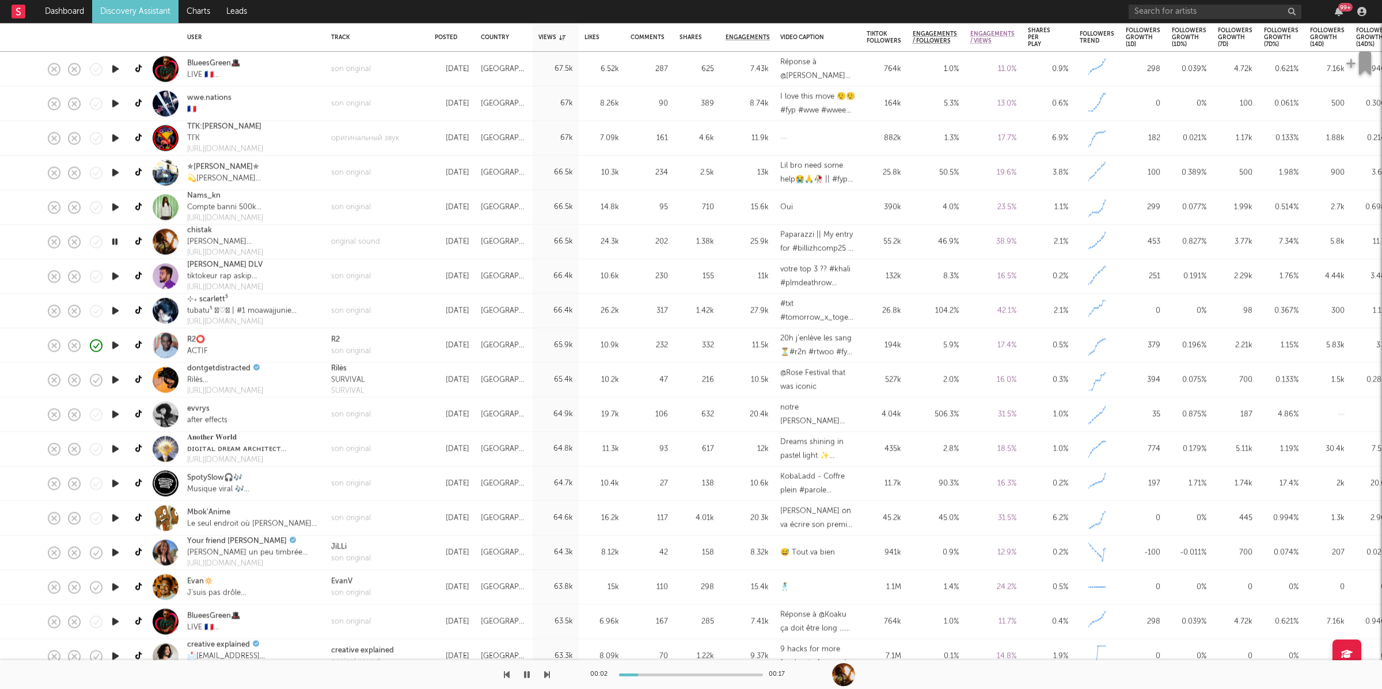
click at [547, 672] on icon "button" at bounding box center [547, 674] width 6 height 9
click at [548, 674] on icon "button" at bounding box center [547, 674] width 6 height 9
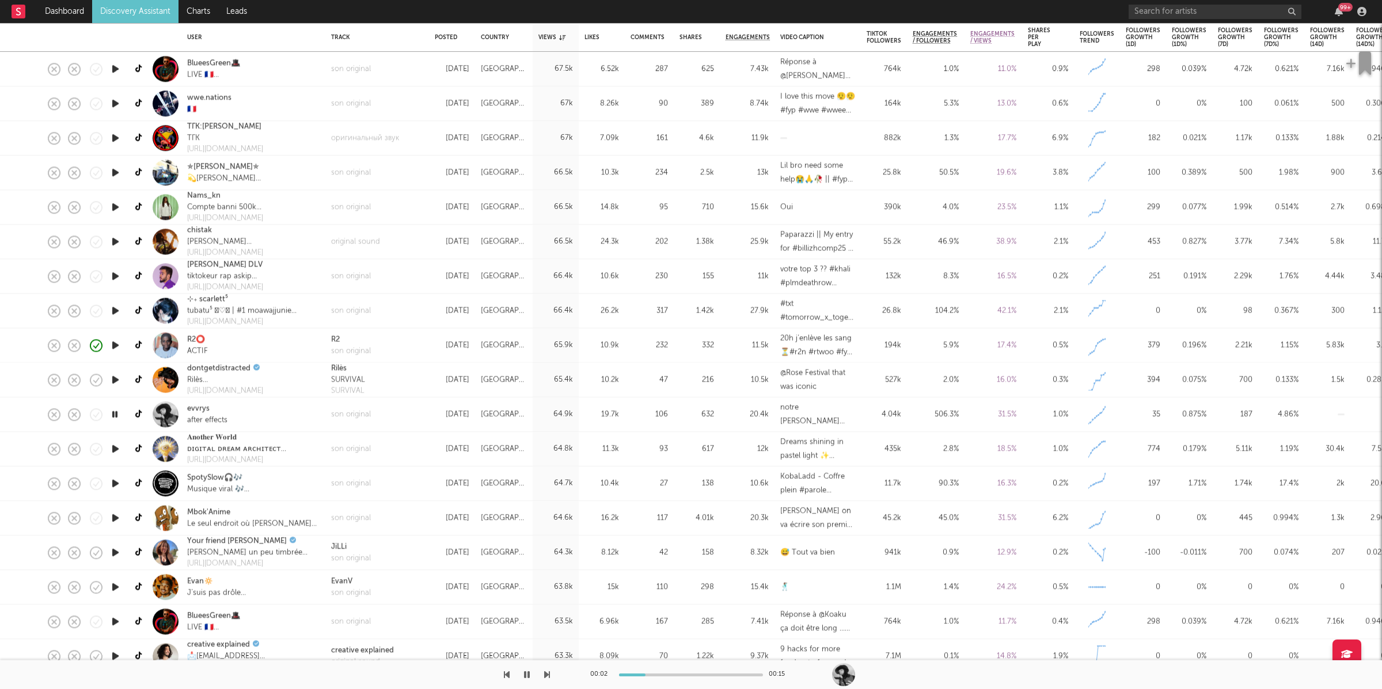
click at [548, 674] on icon "button" at bounding box center [547, 674] width 6 height 9
click at [545, 673] on icon "button" at bounding box center [547, 674] width 6 height 9
click at [521, 675] on button "button" at bounding box center [527, 675] width 12 height 29
click at [530, 678] on icon "button" at bounding box center [527, 674] width 7 height 9
click at [546, 672] on icon "button" at bounding box center [547, 674] width 6 height 9
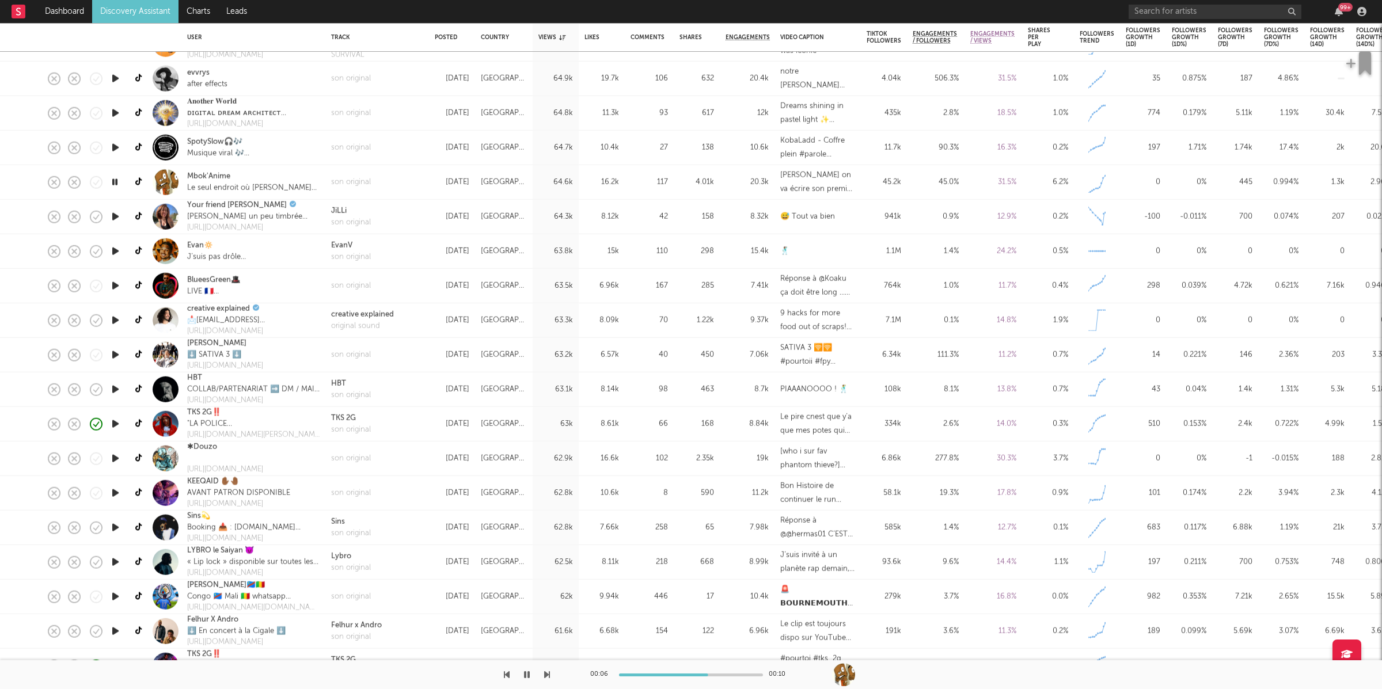
drag, startPoint x: 528, startPoint y: 675, endPoint x: 529, endPoint y: 663, distance: 11.6
click at [528, 674] on icon "button" at bounding box center [527, 674] width 6 height 9
